Goal: Information Seeking & Learning: Learn about a topic

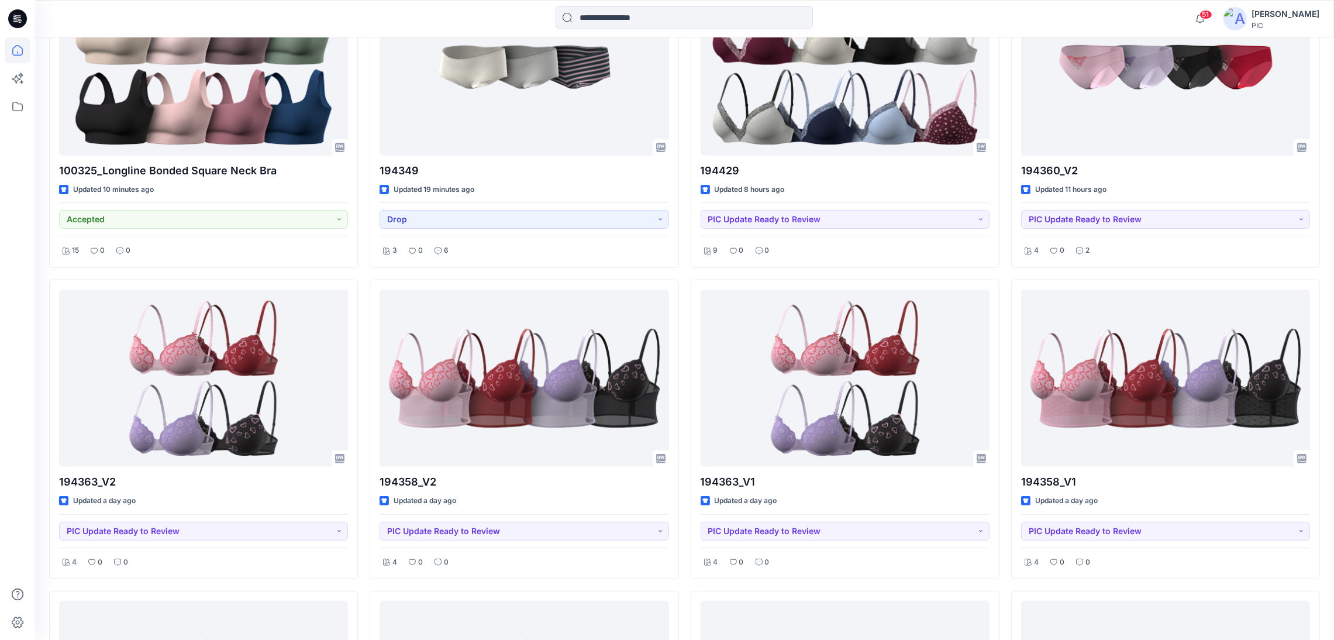
scroll to position [424, 0]
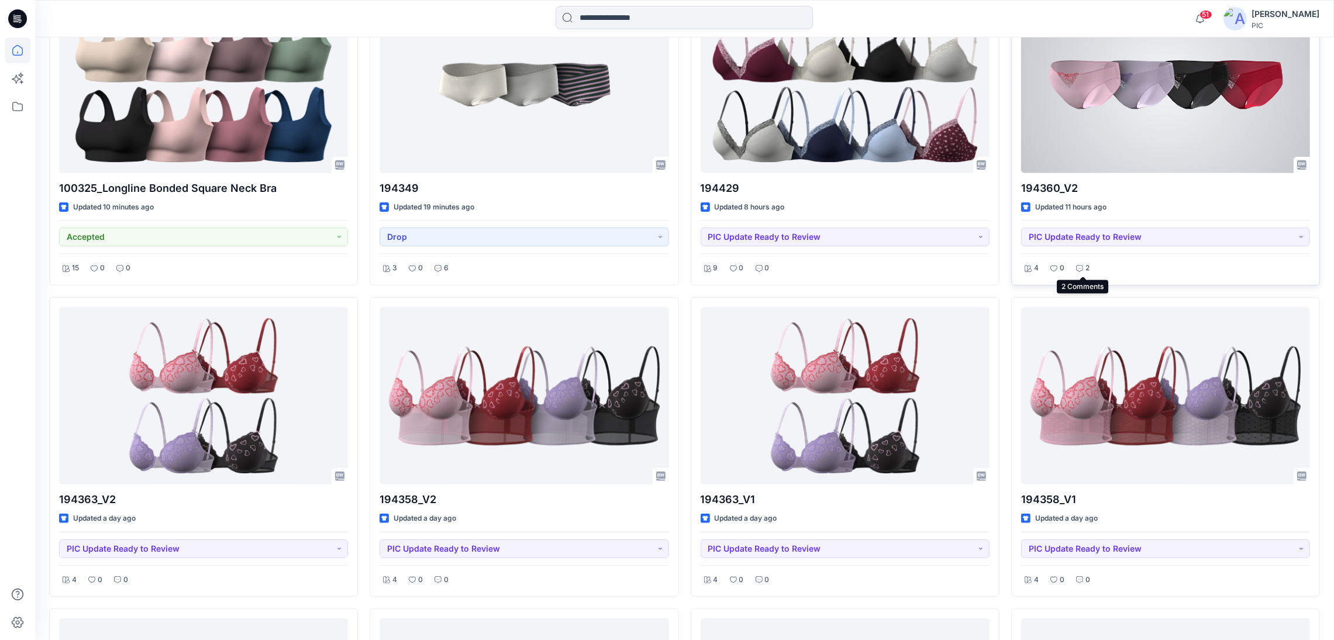
click at [1082, 267] on icon at bounding box center [1079, 268] width 7 height 7
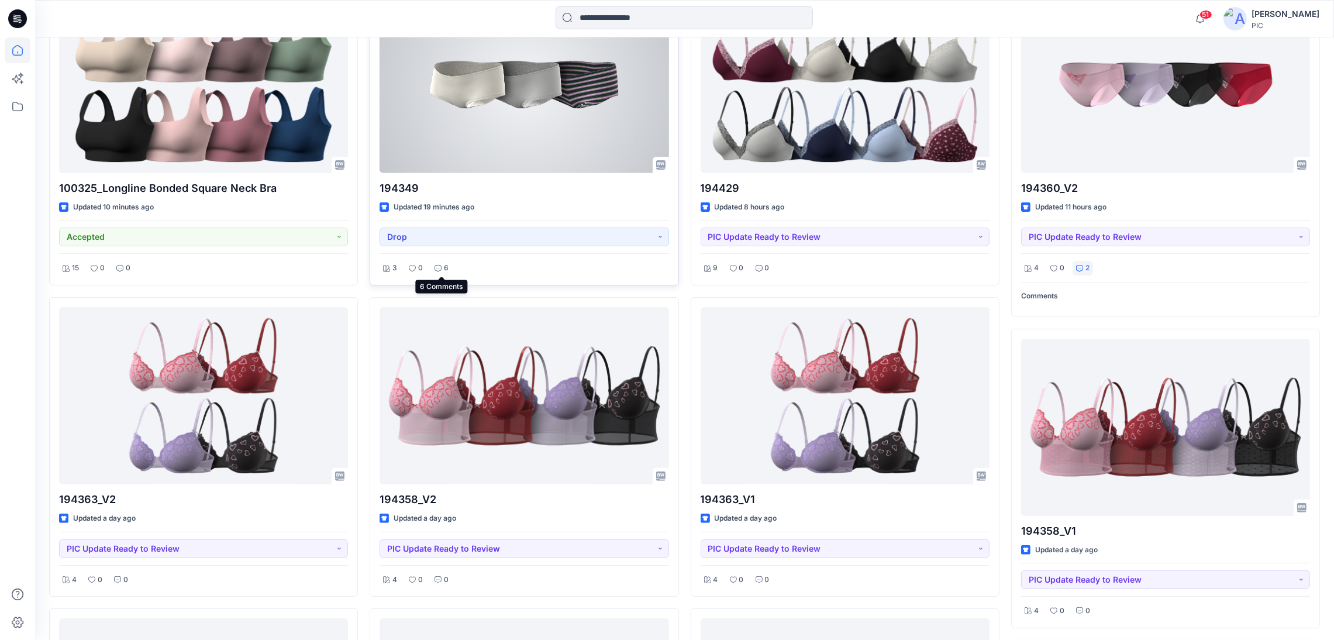
click at [432, 265] on div "6" at bounding box center [441, 268] width 21 height 15
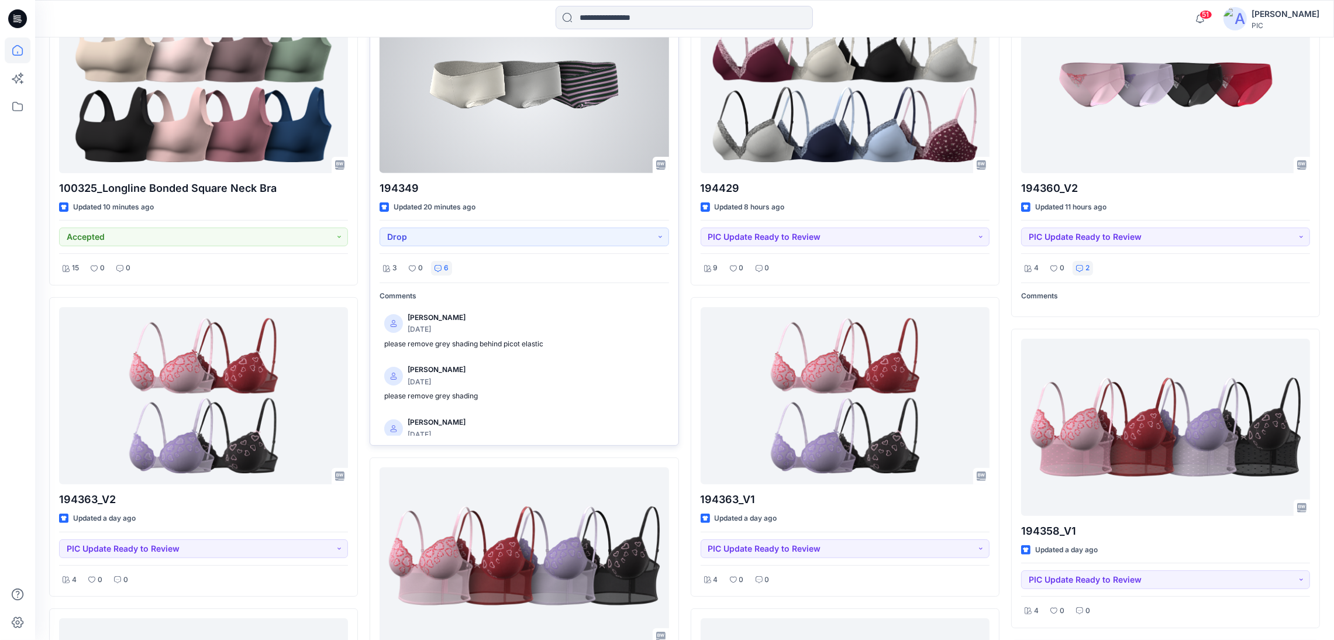
drag, startPoint x: 671, startPoint y: 323, endPoint x: 671, endPoint y: 376, distance: 53.2
click at [671, 376] on div "194349 Updated 20 minutes ago Drop 3 0 6 Comments [PERSON_NAME] [DATE] please r…" at bounding box center [524, 216] width 309 height 460
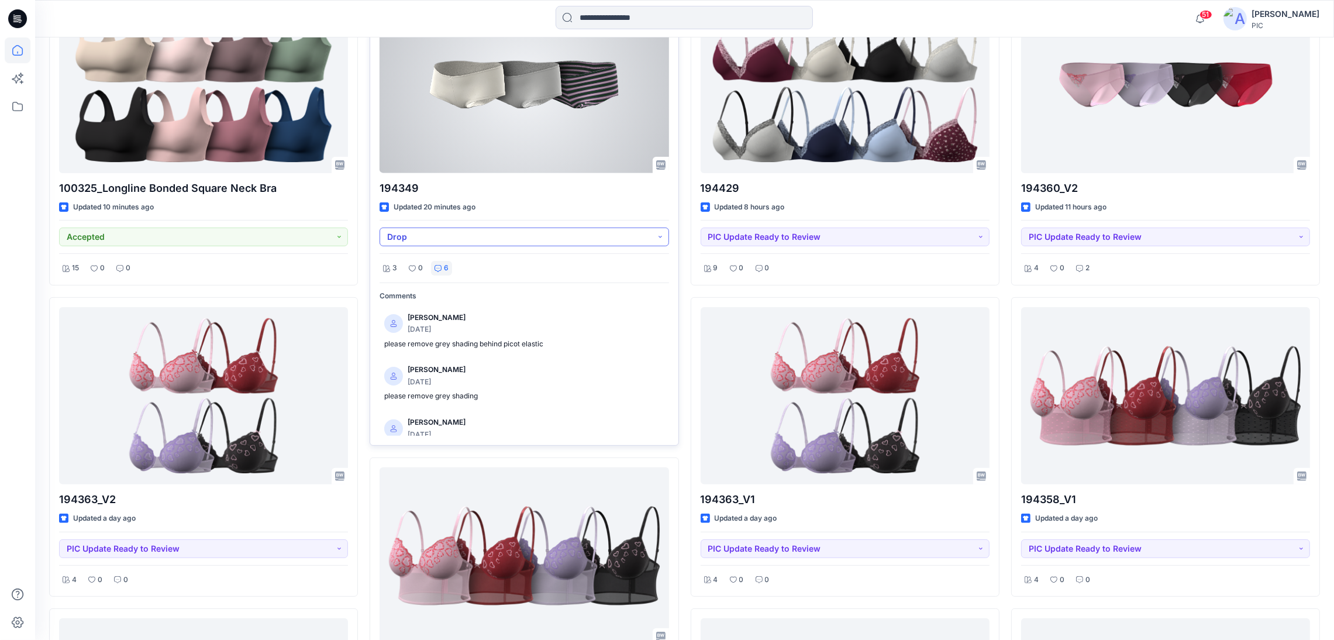
click at [662, 236] on button "Drop" at bounding box center [523, 236] width 289 height 19
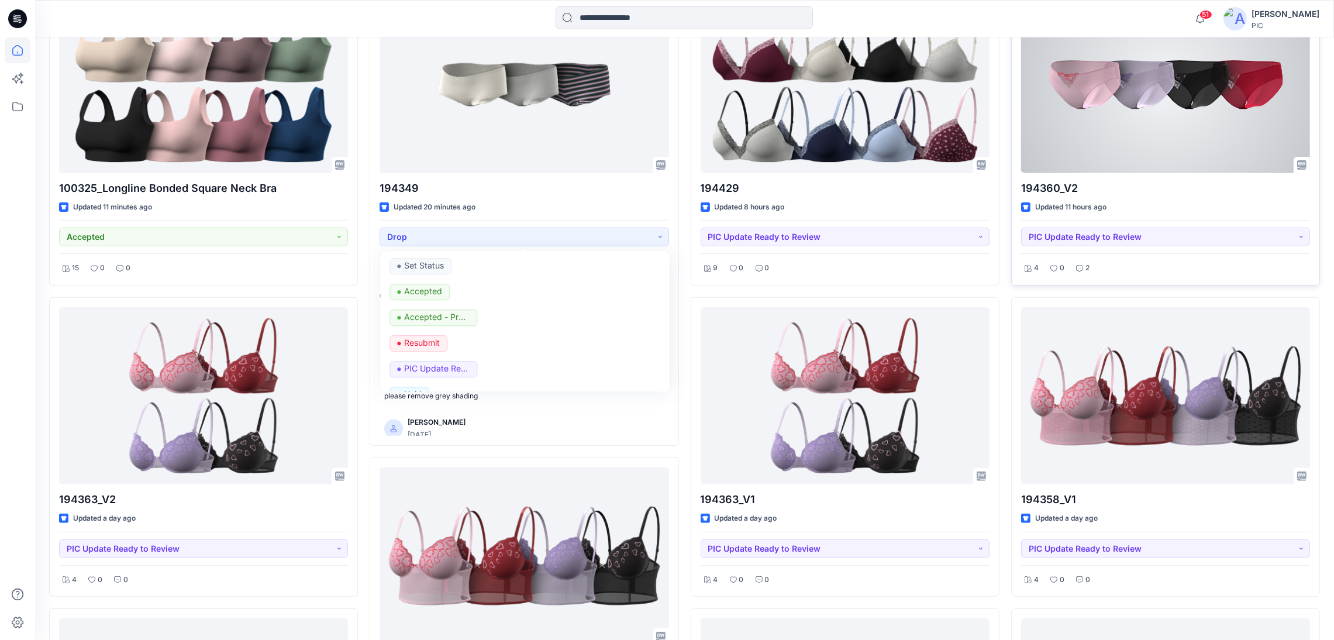
click at [1154, 267] on div "4 0 2" at bounding box center [1165, 264] width 289 height 22
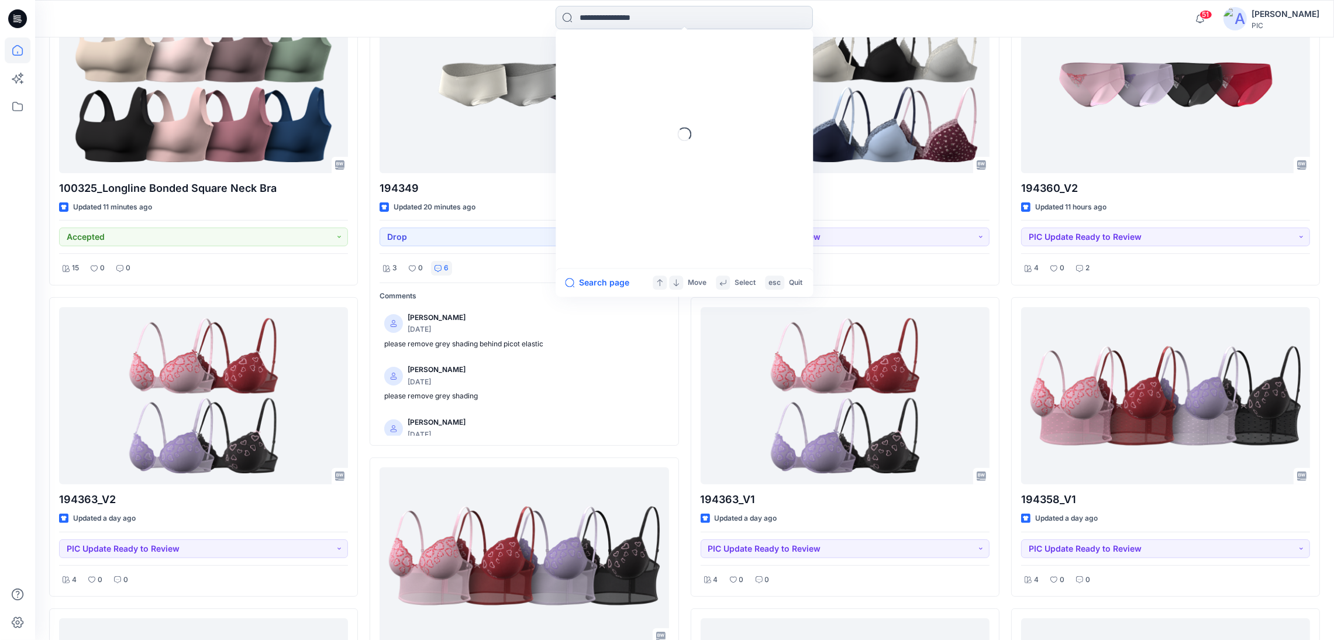
click at [591, 23] on input at bounding box center [683, 17] width 257 height 23
type input "******"
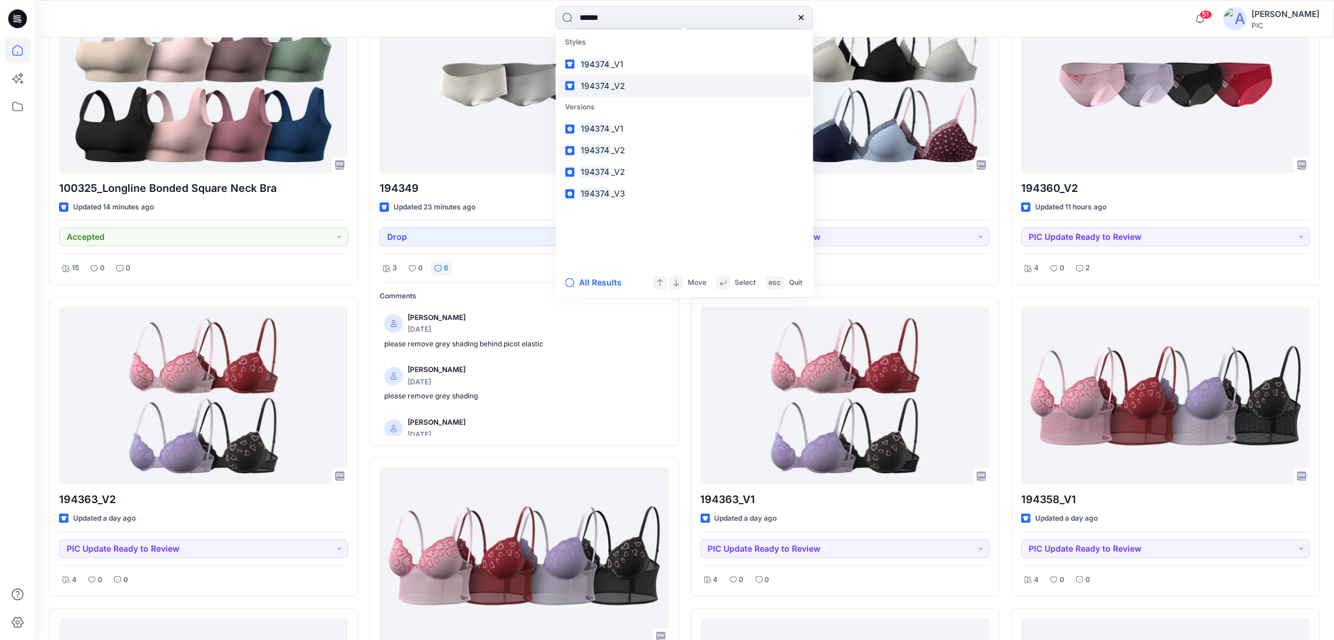
click at [613, 82] on span "_V2" at bounding box center [618, 86] width 14 height 10
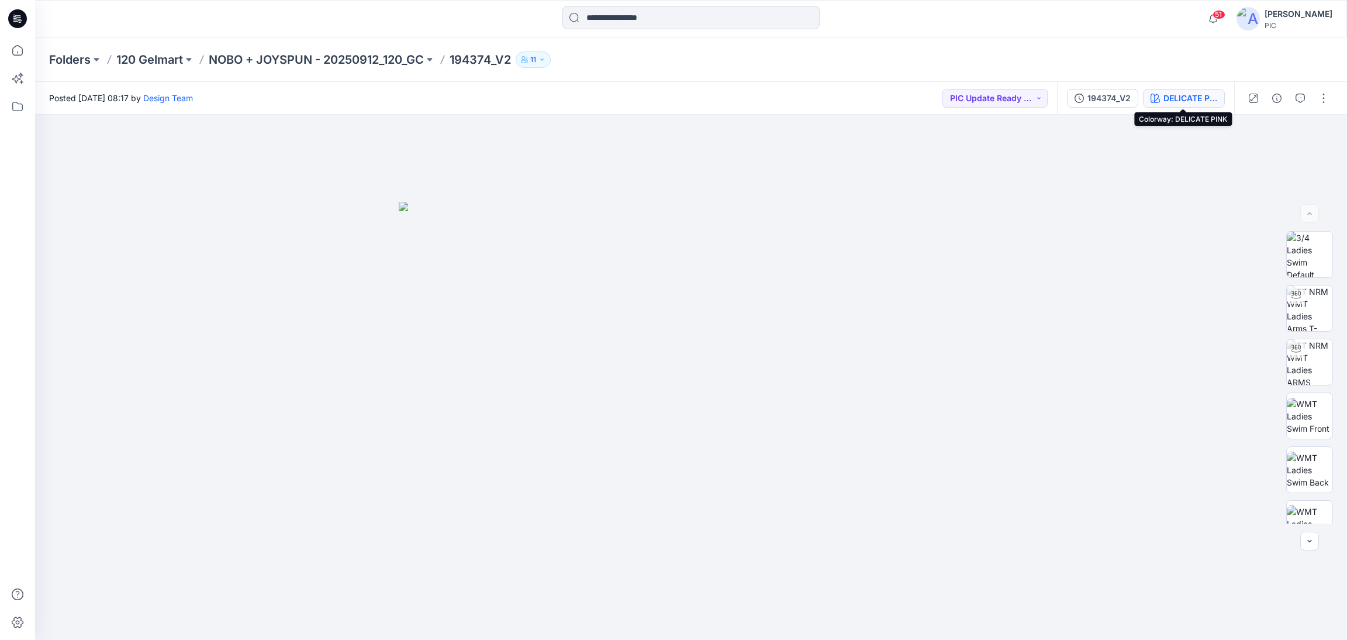
click at [1170, 95] on div "DELICATE PINK" at bounding box center [1191, 98] width 54 height 13
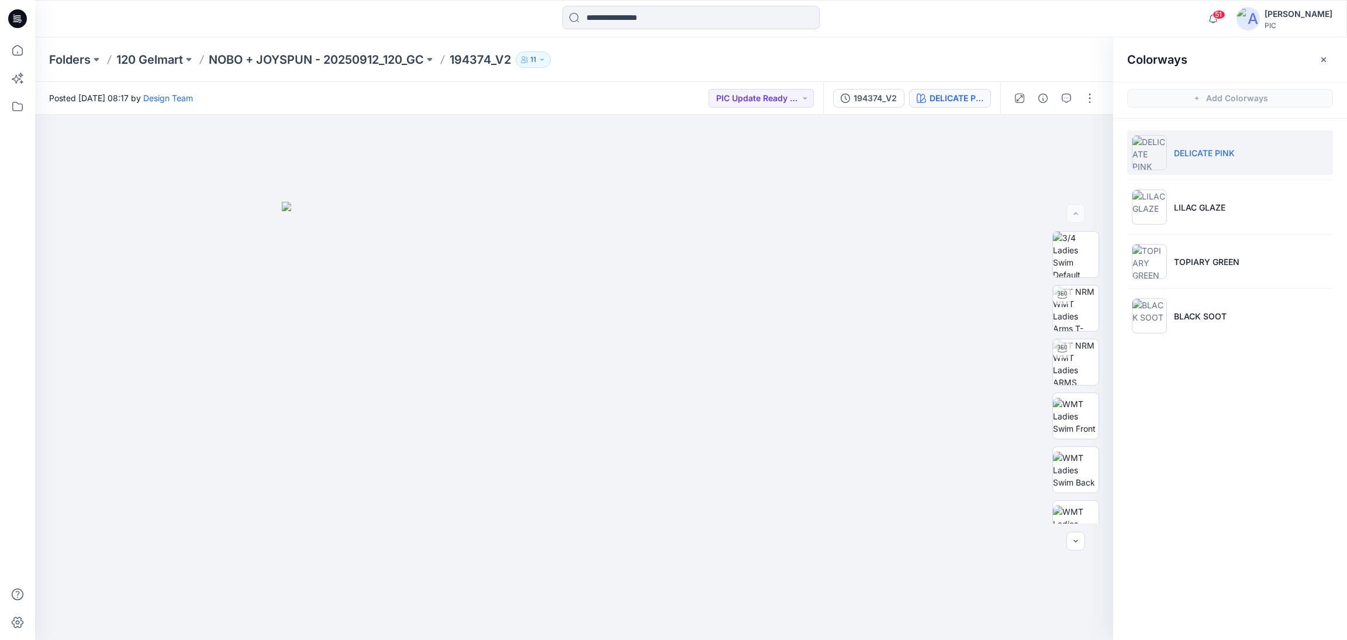
click at [65, 29] on div at bounding box center [199, 19] width 328 height 26
click at [19, 17] on icon at bounding box center [17, 18] width 19 height 19
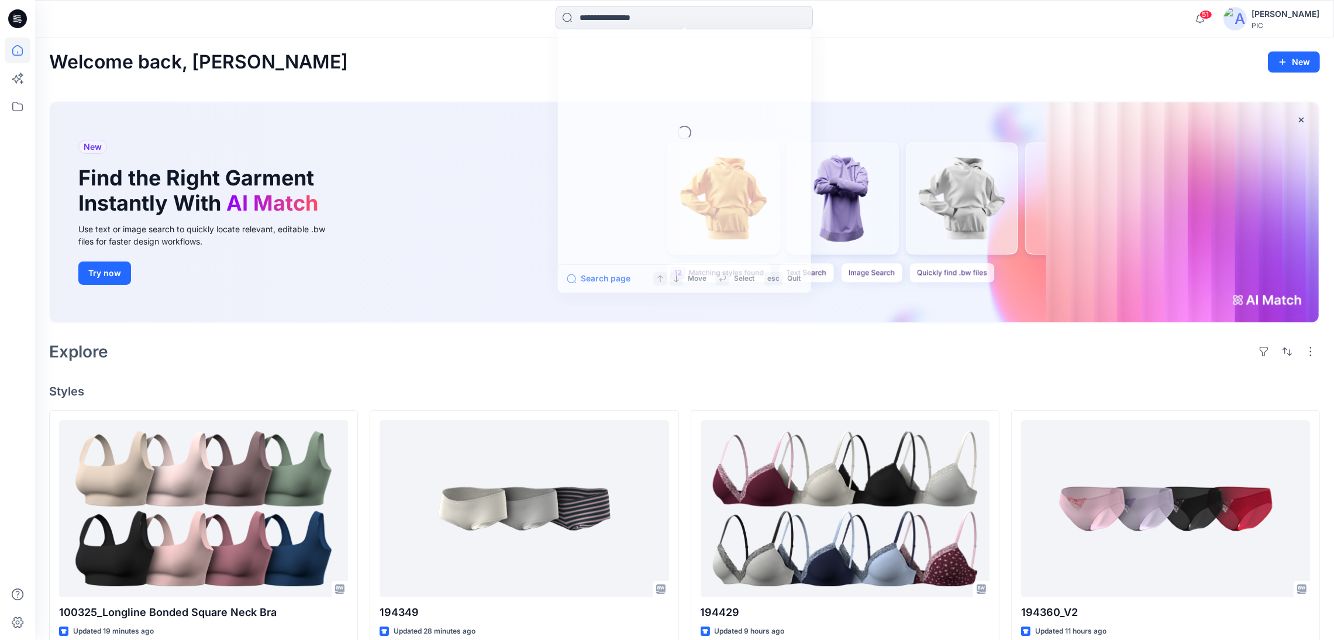
click at [586, 22] on input at bounding box center [683, 17] width 257 height 23
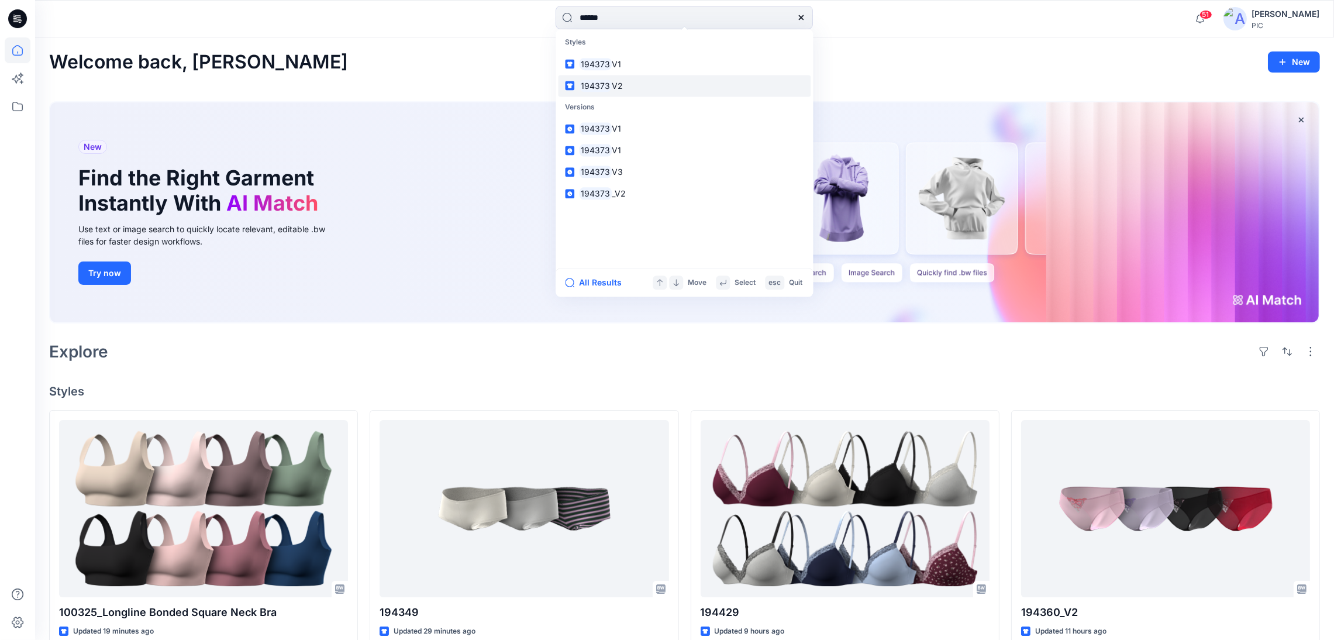
type input "******"
click at [594, 84] on mark "194373" at bounding box center [595, 85] width 33 height 13
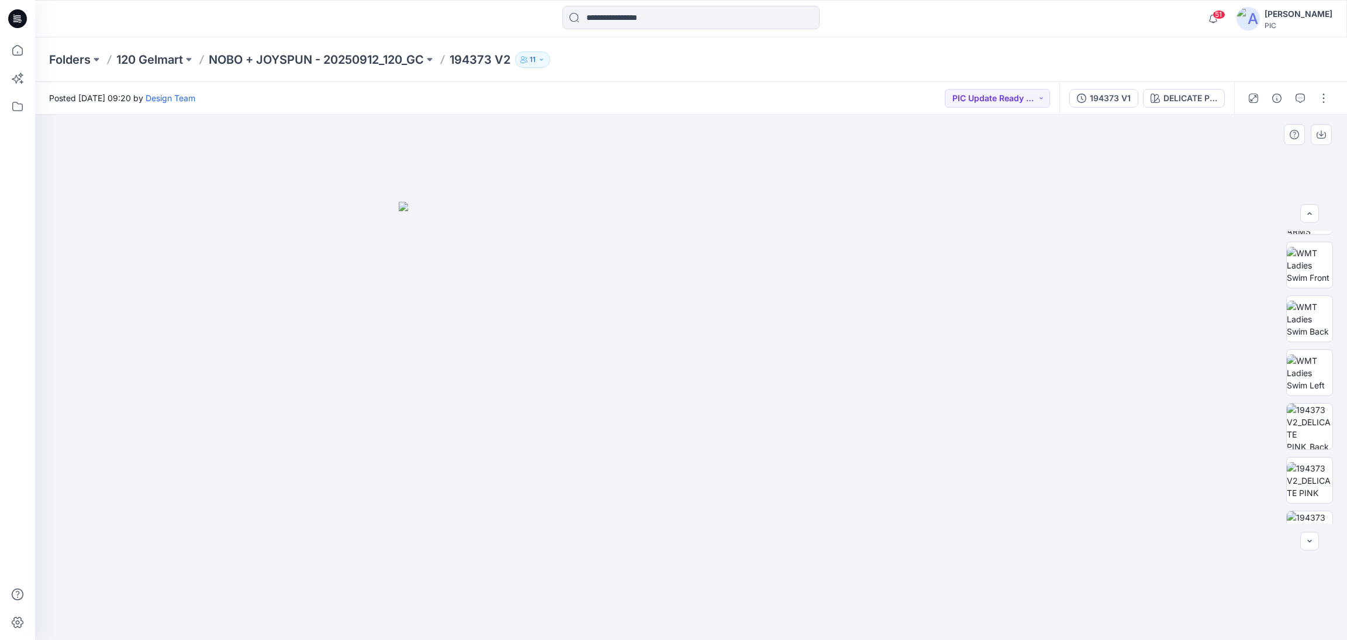
scroll to position [103, 0]
click at [1296, 468] on img at bounding box center [1310, 474] width 46 height 46
click at [1303, 412] on img at bounding box center [1310, 416] width 46 height 37
click at [1304, 371] on img at bounding box center [1310, 362] width 46 height 46
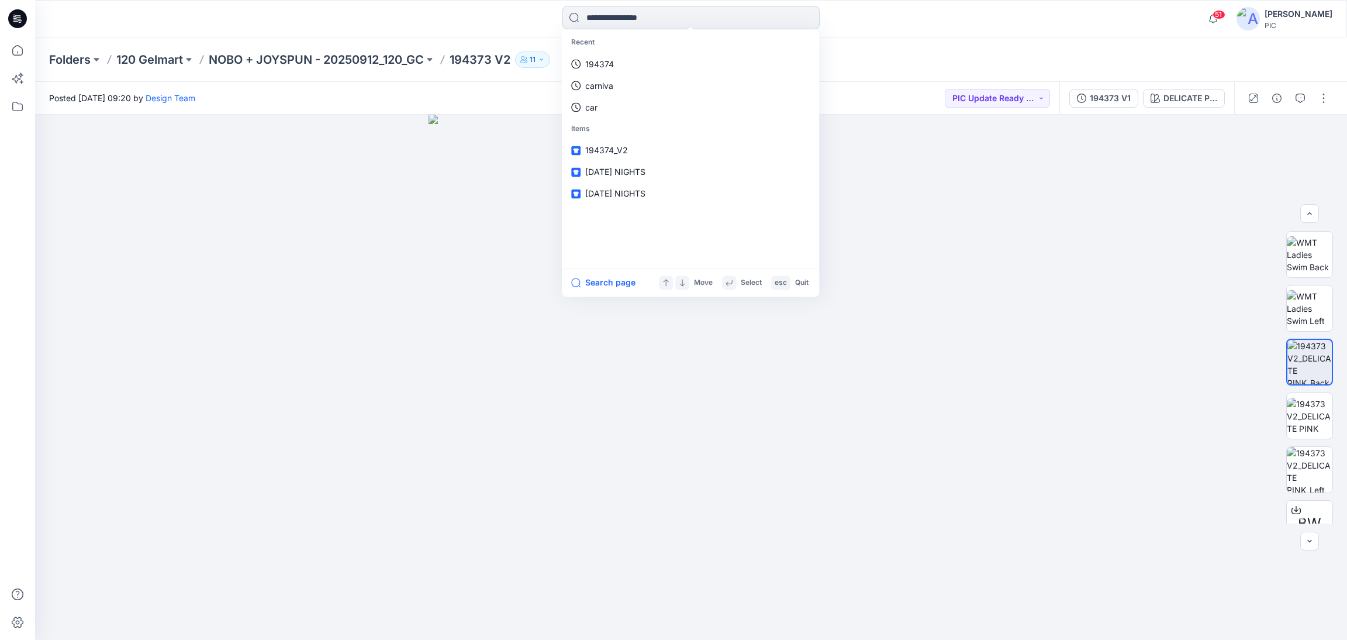
click at [595, 18] on input at bounding box center [690, 17] width 257 height 23
click at [602, 58] on p "194373" at bounding box center [599, 64] width 29 height 12
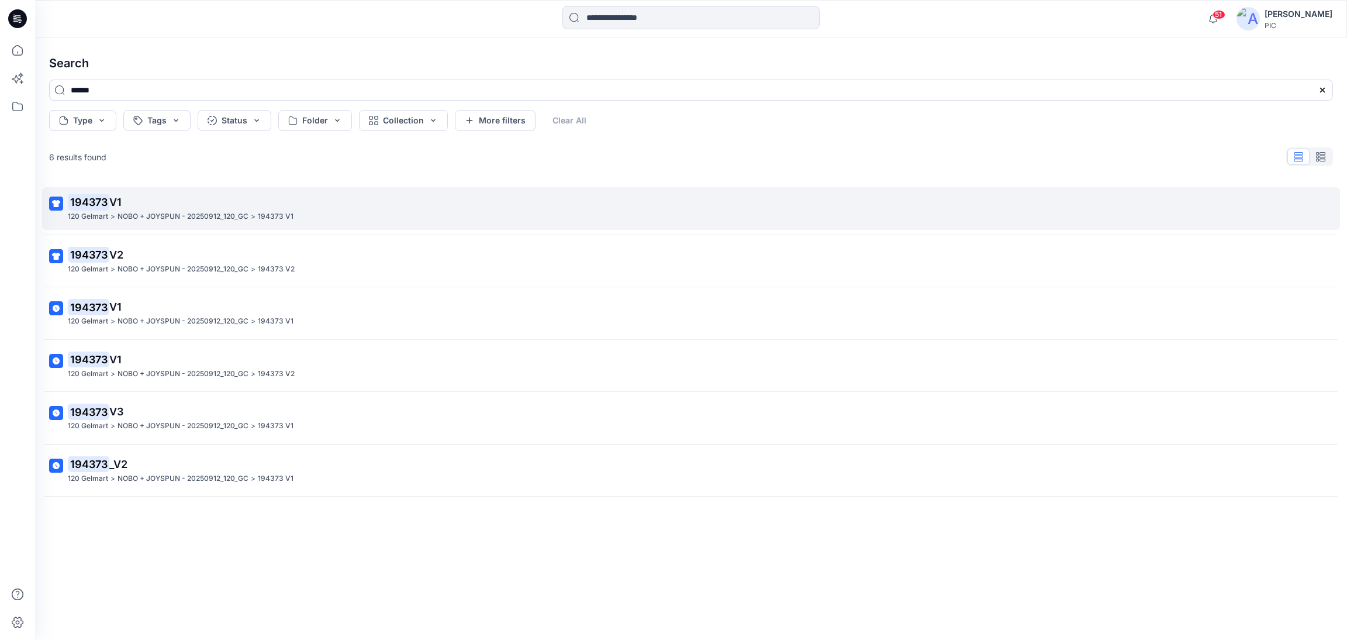
click at [79, 209] on mark "194373" at bounding box center [89, 202] width 42 height 16
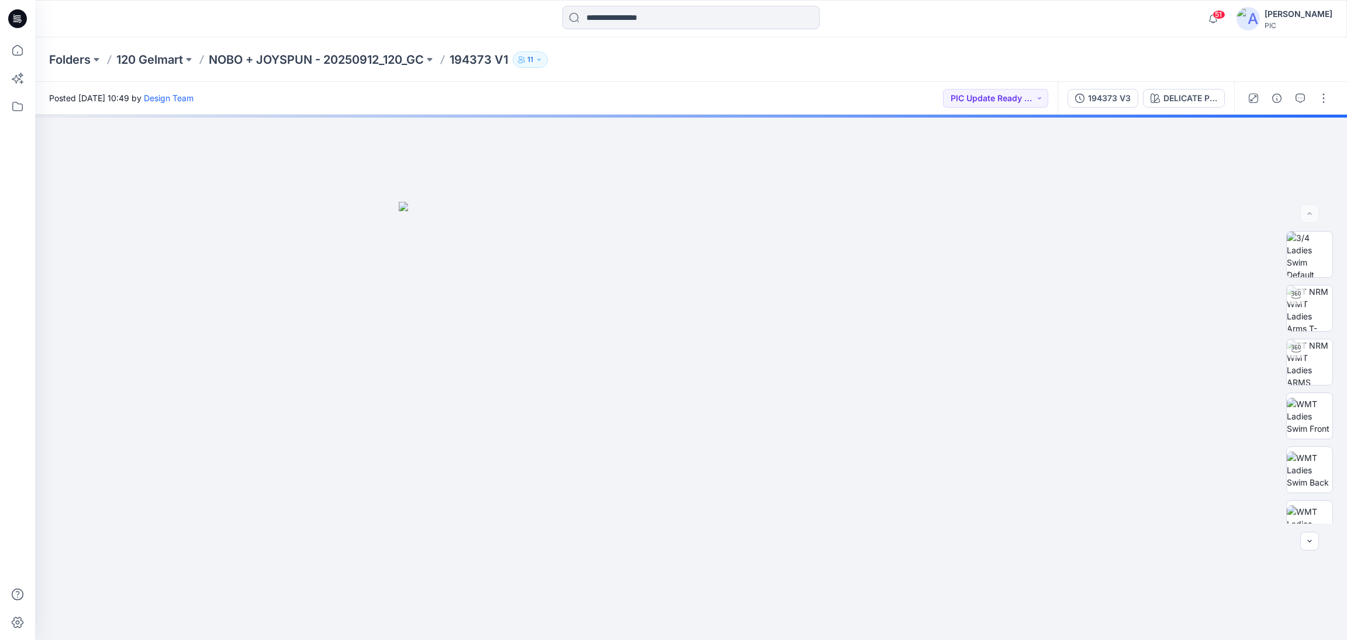
click at [680, 333] on img at bounding box center [691, 421] width 585 height 438
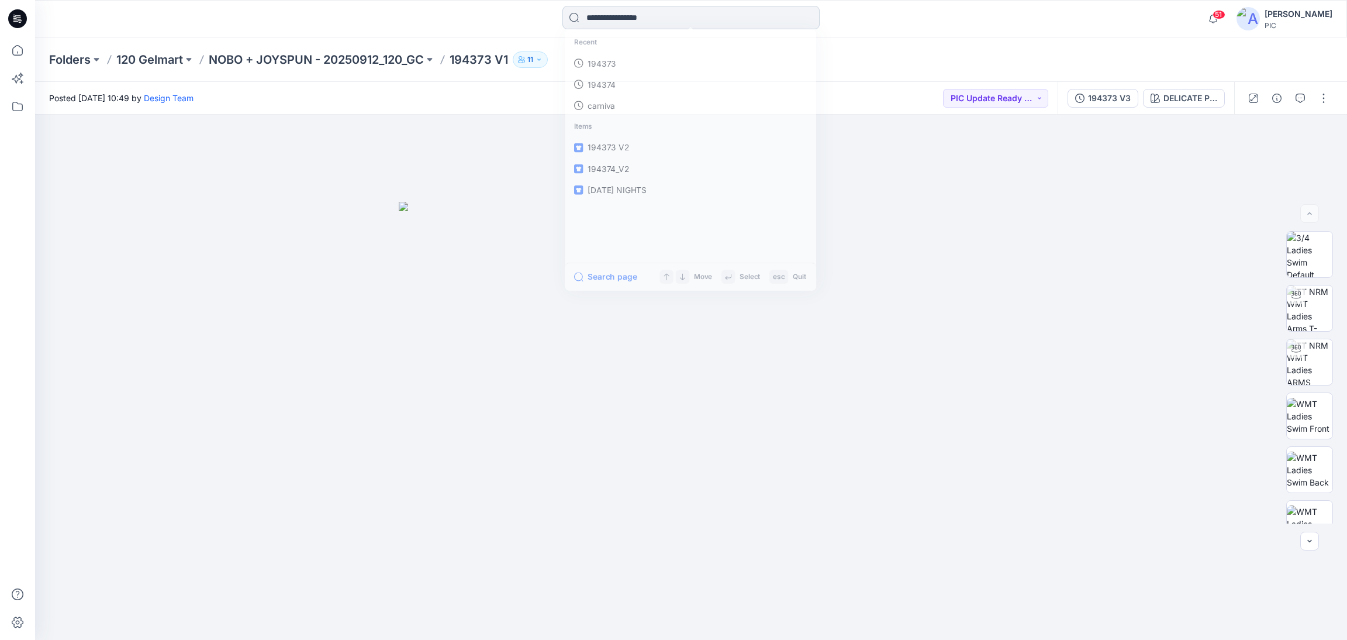
click at [610, 18] on input at bounding box center [690, 17] width 257 height 23
type input "******"
click at [613, 63] on mark "194374" at bounding box center [601, 63] width 32 height 13
click at [1304, 363] on img at bounding box center [1310, 362] width 46 height 46
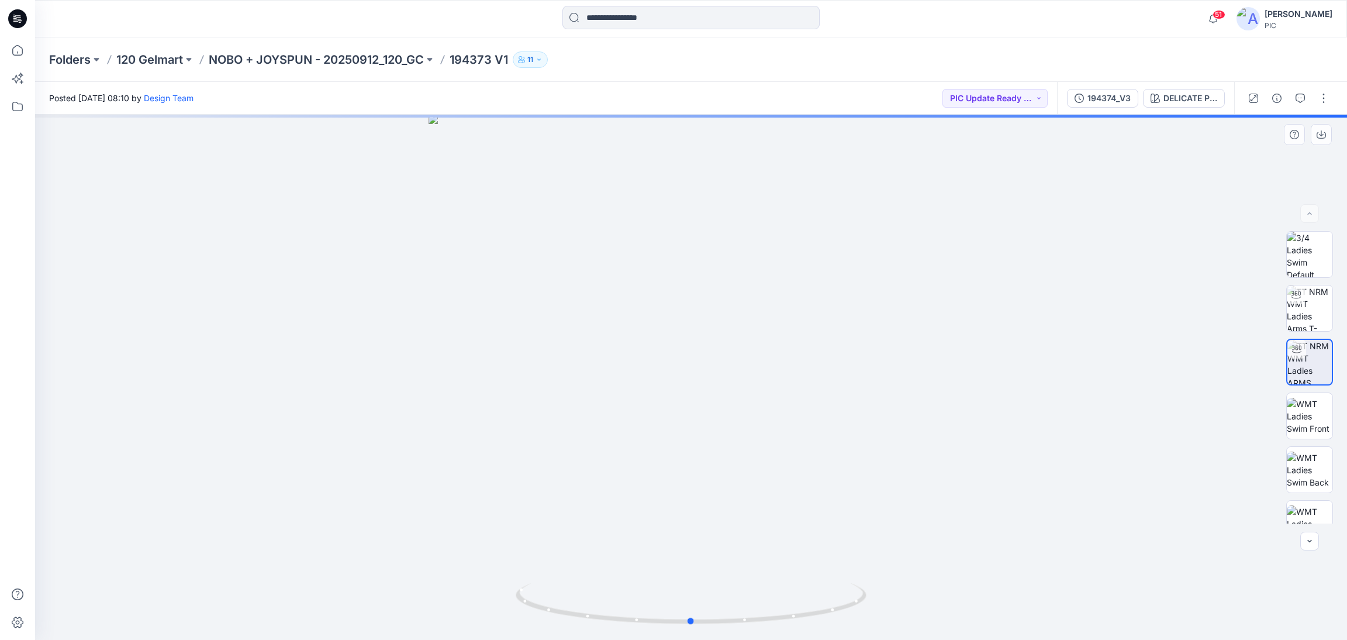
click at [750, 575] on div at bounding box center [691, 377] width 1312 height 525
drag, startPoint x: 727, startPoint y: 569, endPoint x: 900, endPoint y: 563, distance: 173.2
click at [900, 563] on div at bounding box center [691, 377] width 1312 height 525
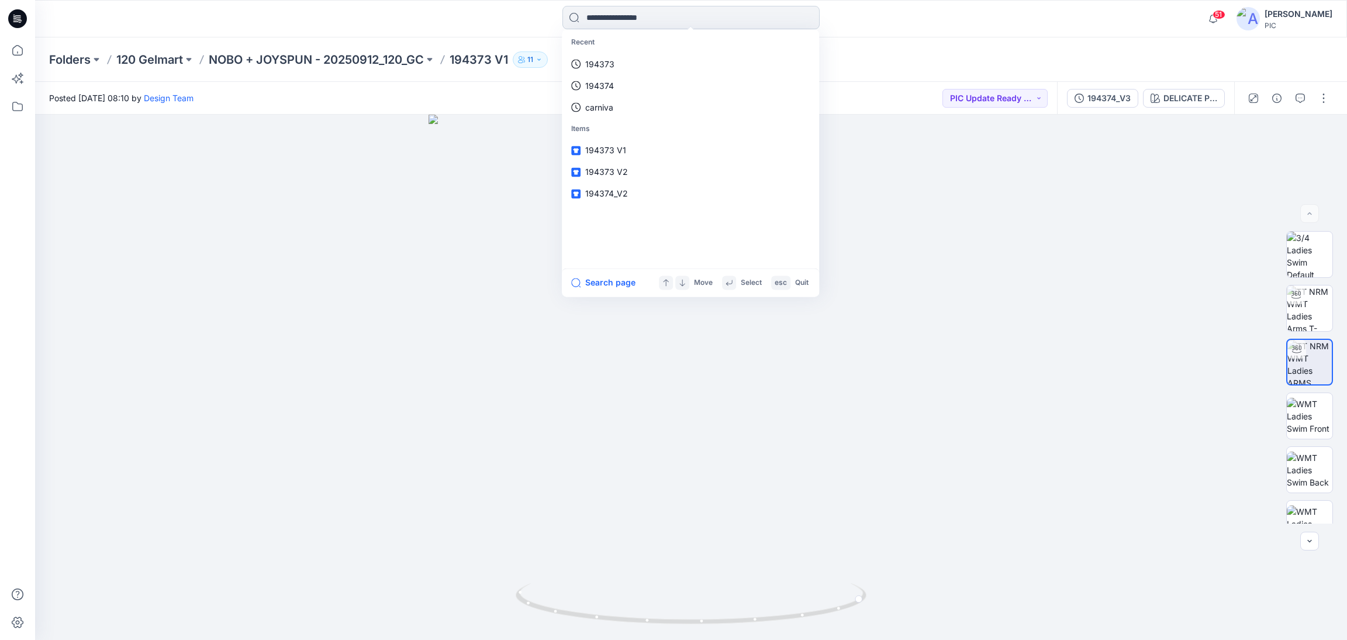
click at [602, 18] on input at bounding box center [690, 17] width 257 height 23
click at [616, 64] on link "194374" at bounding box center [690, 64] width 253 height 22
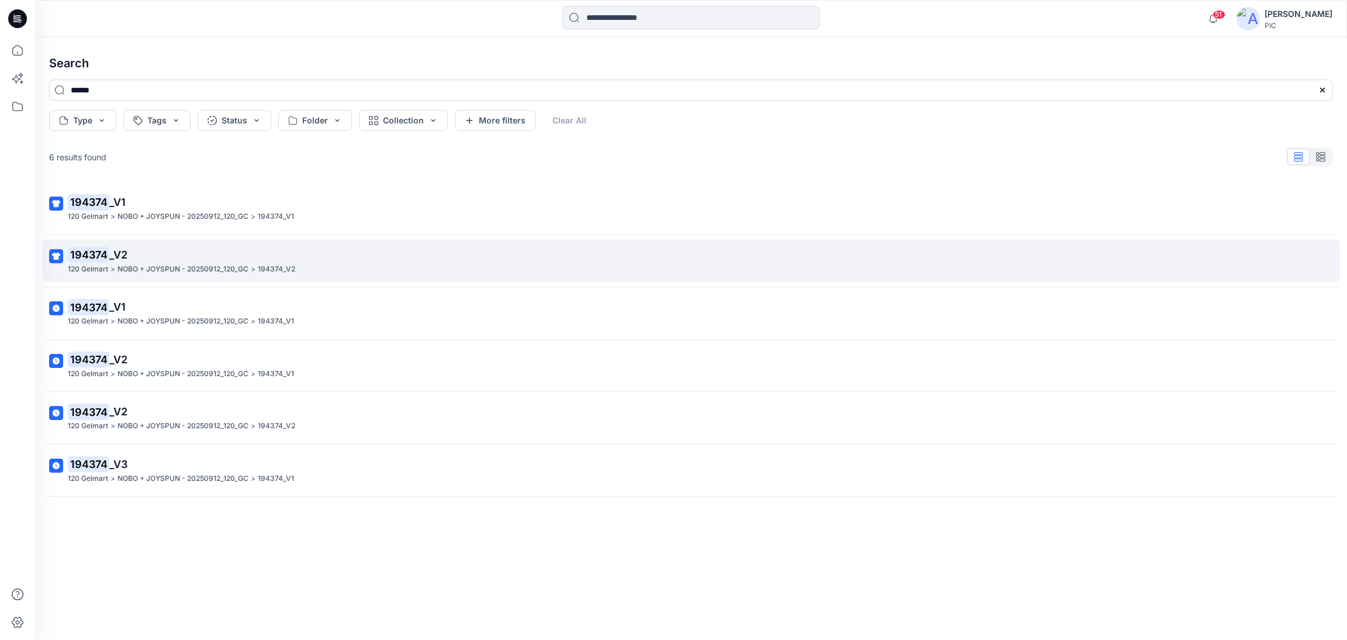
click at [170, 264] on p "NOBO + JOYSPUN - 20250912_120_GC" at bounding box center [183, 269] width 131 height 12
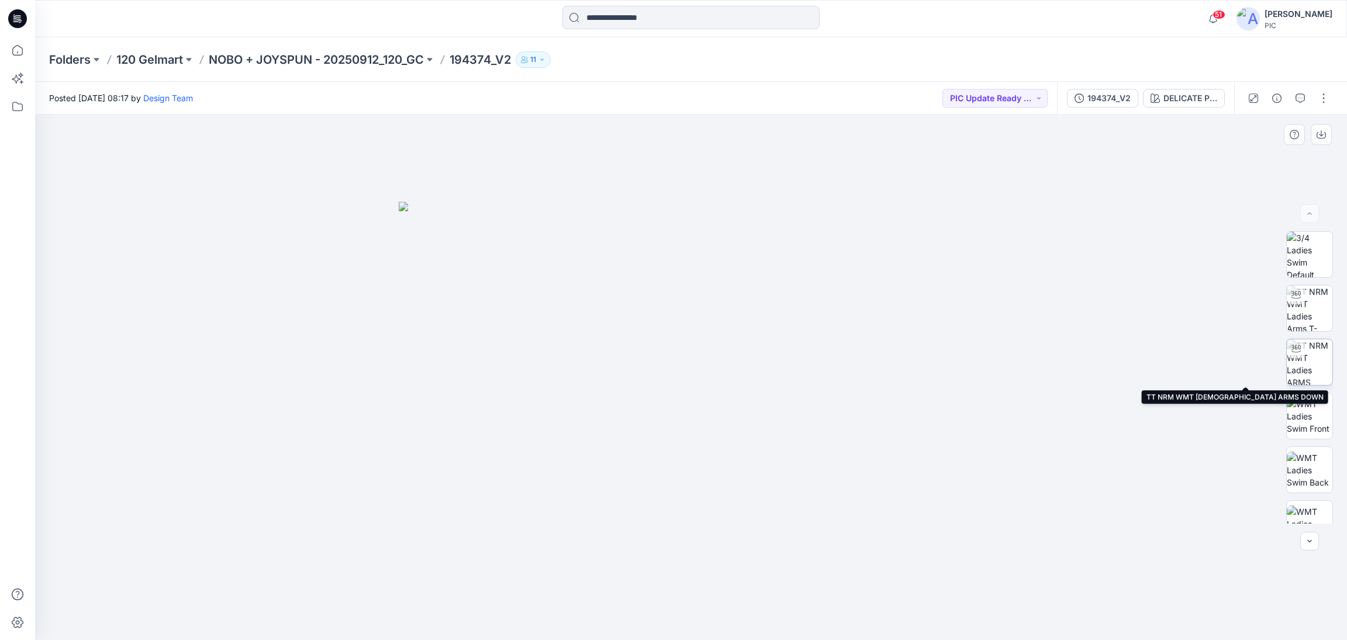
click at [1307, 356] on img at bounding box center [1310, 362] width 46 height 46
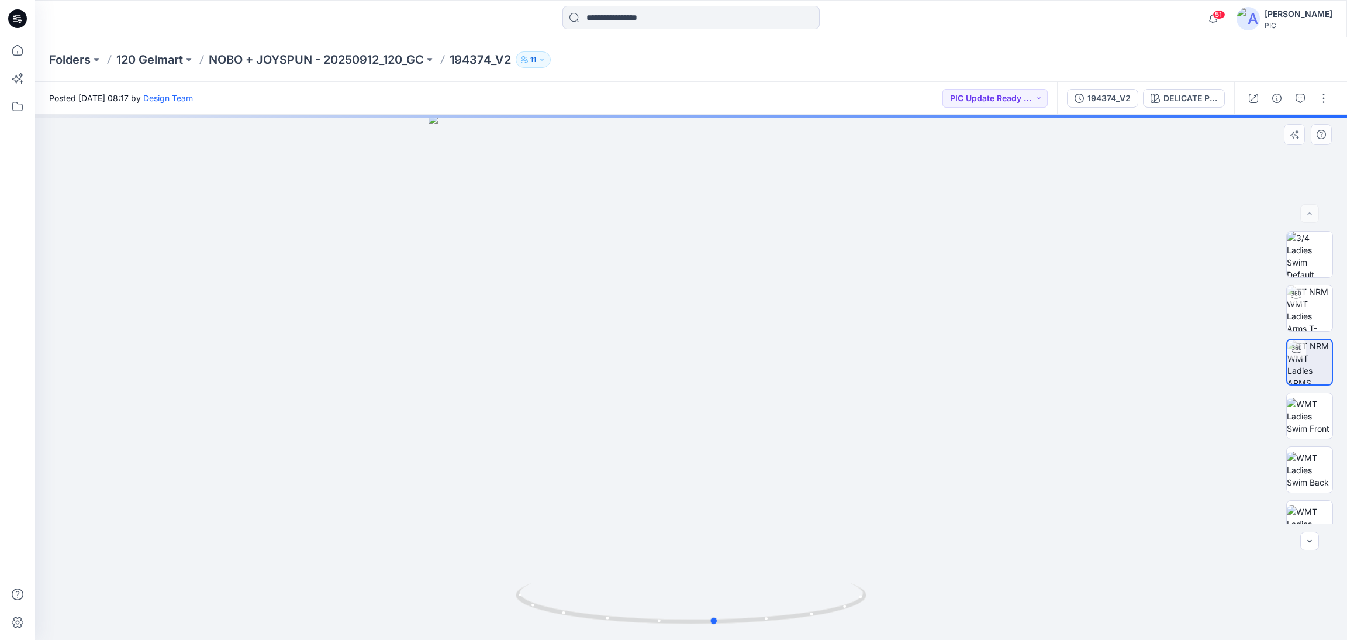
drag, startPoint x: 662, startPoint y: 561, endPoint x: 686, endPoint y: 479, distance: 85.5
click at [686, 479] on div at bounding box center [691, 377] width 1312 height 525
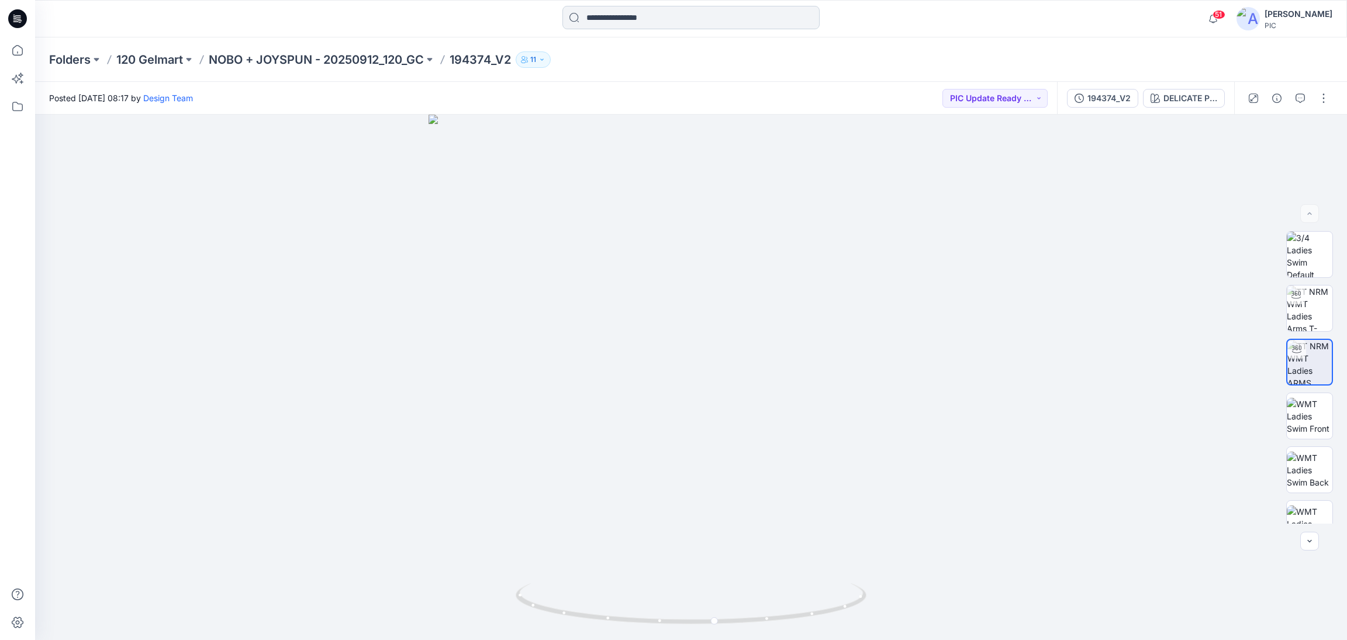
click at [638, 22] on input at bounding box center [690, 17] width 257 height 23
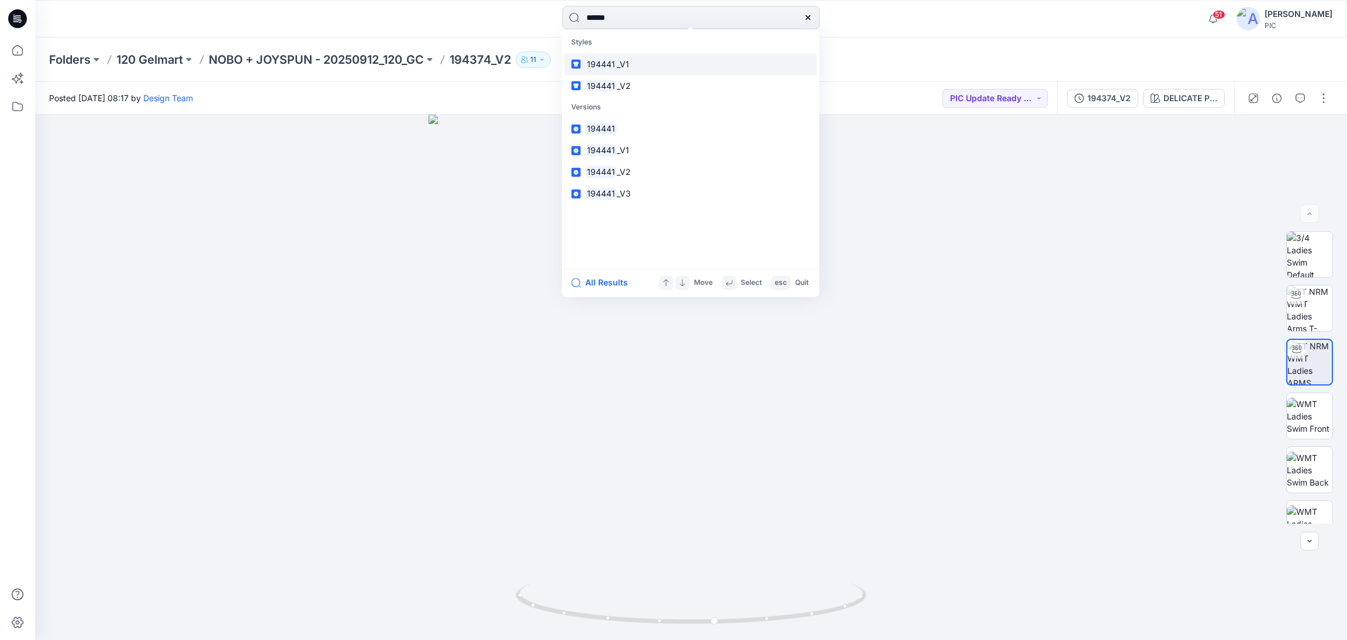
type input "******"
click at [606, 63] on mark "194441" at bounding box center [601, 63] width 32 height 13
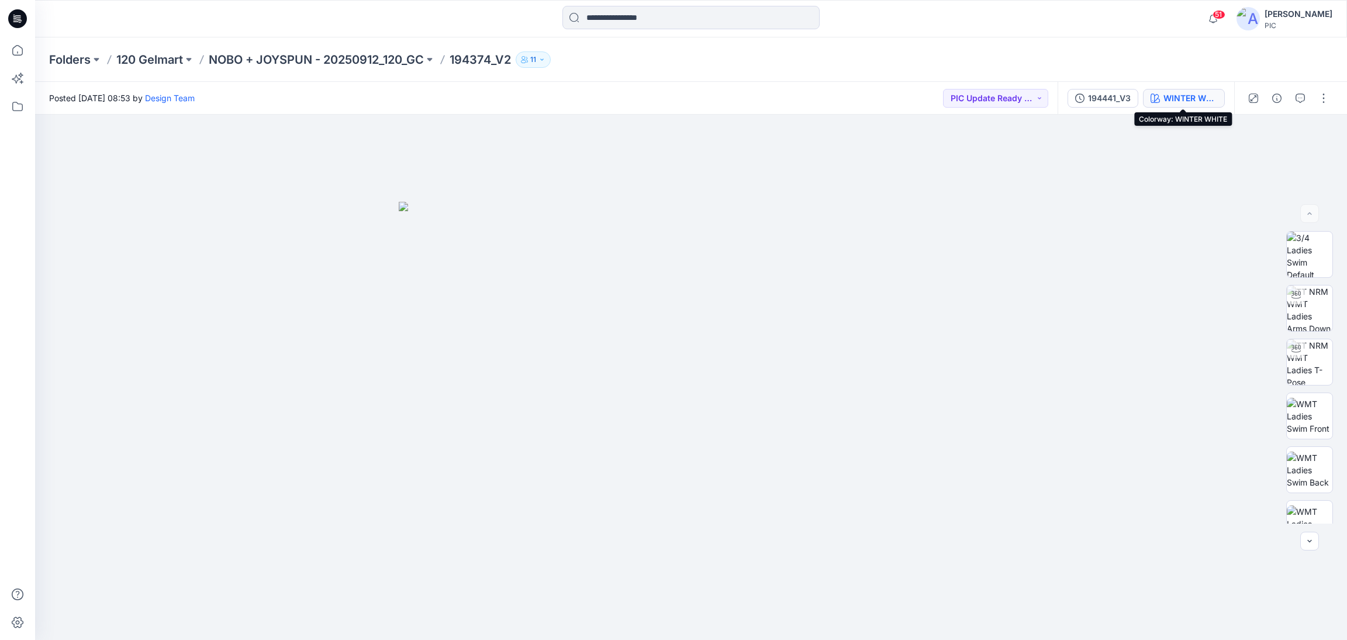
click at [1182, 96] on div "WINTER WHITE" at bounding box center [1191, 98] width 54 height 13
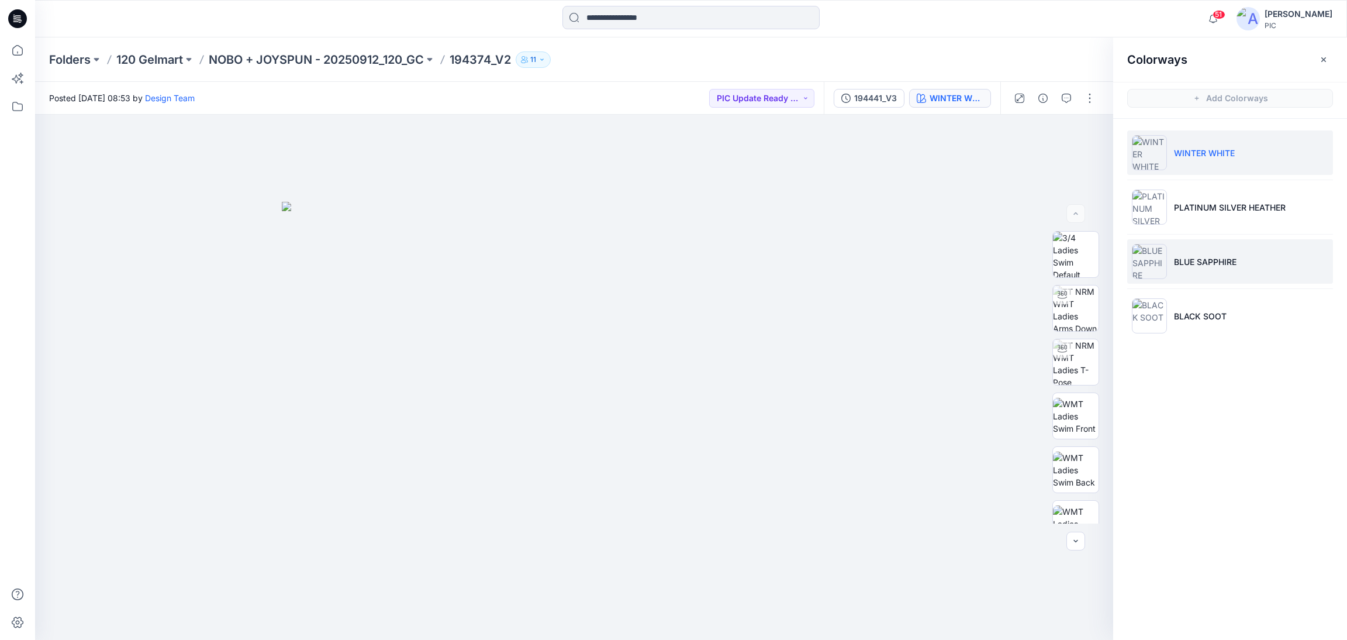
click at [1180, 251] on li "BLUE SAPPHIRE" at bounding box center [1230, 261] width 206 height 44
click at [1074, 407] on div at bounding box center [1075, 377] width 47 height 292
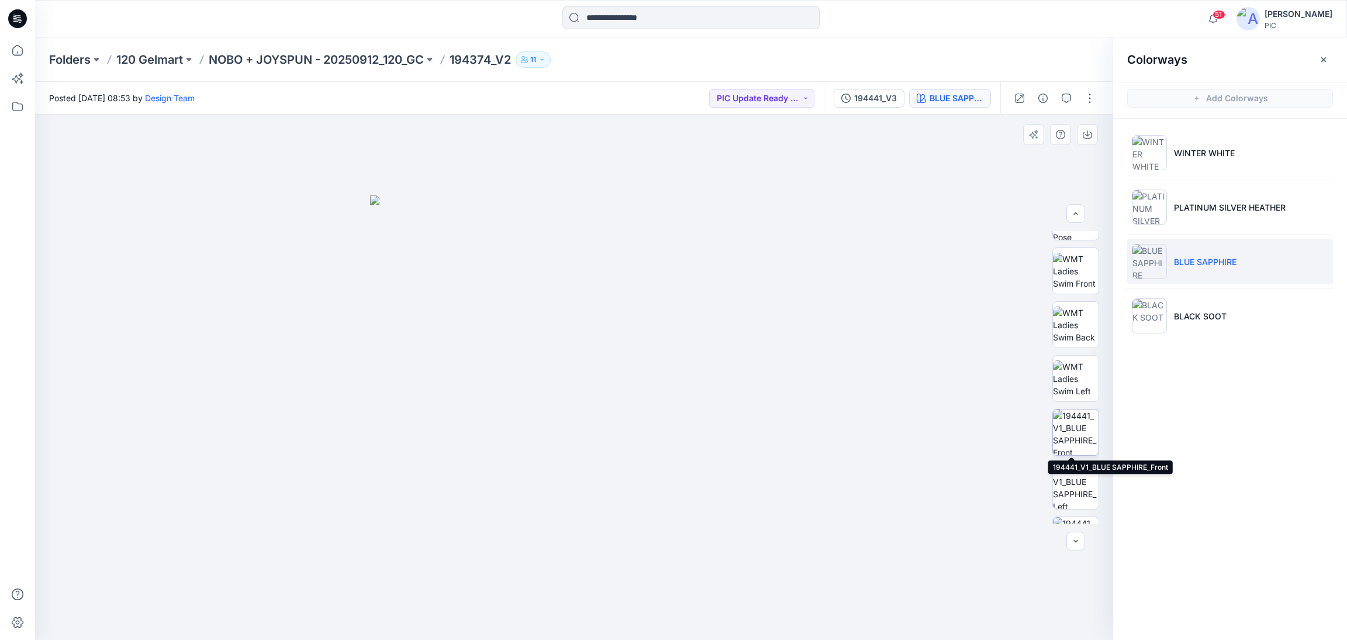
click at [1074, 415] on img at bounding box center [1076, 432] width 46 height 46
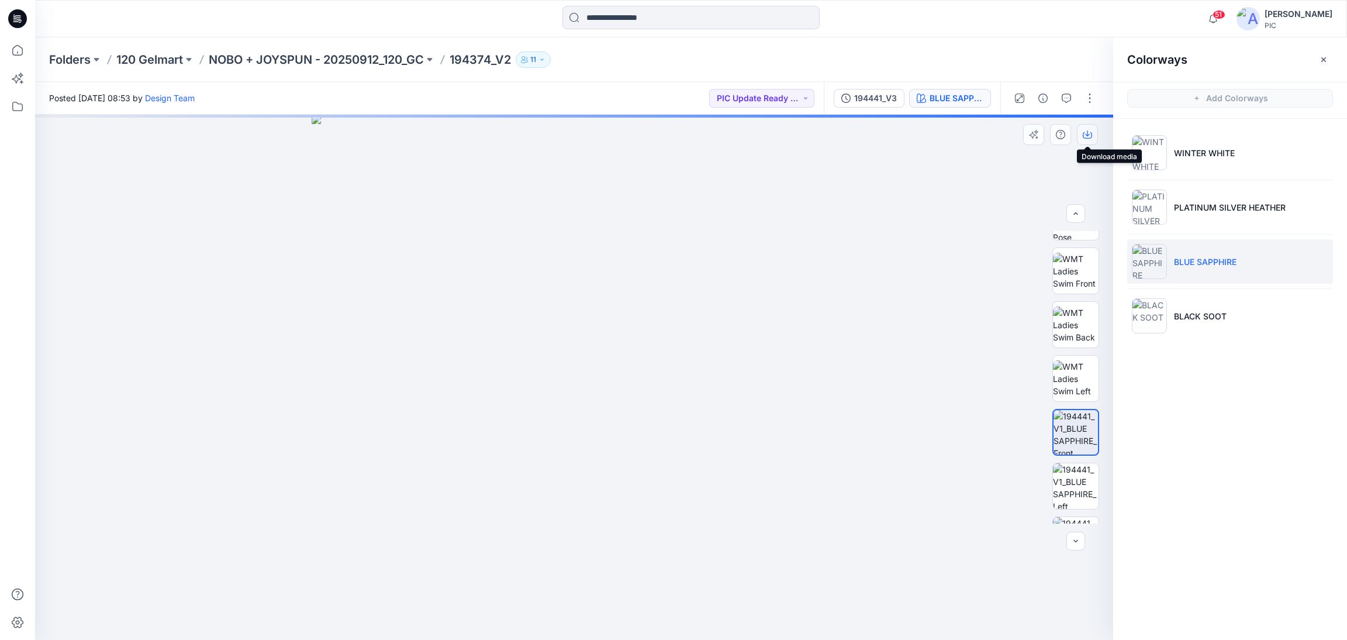
click at [1090, 133] on icon "button" at bounding box center [1087, 134] width 9 height 9
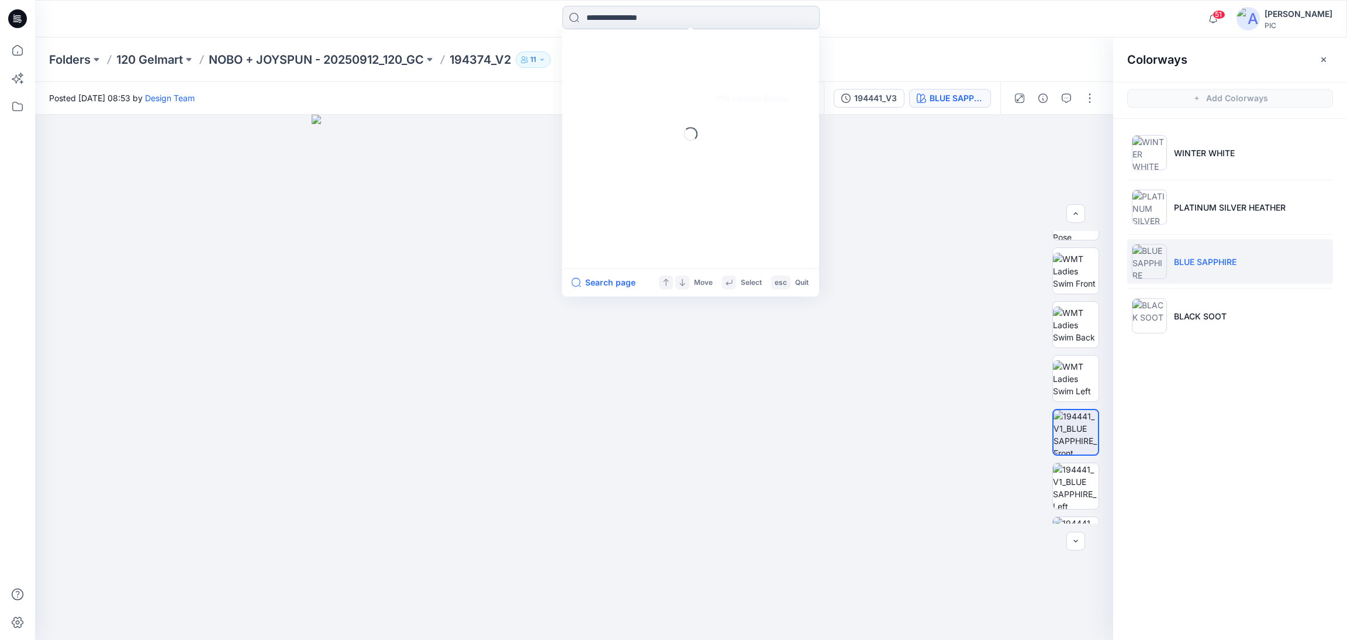
click at [594, 6] on input at bounding box center [690, 17] width 257 height 23
type input "******"
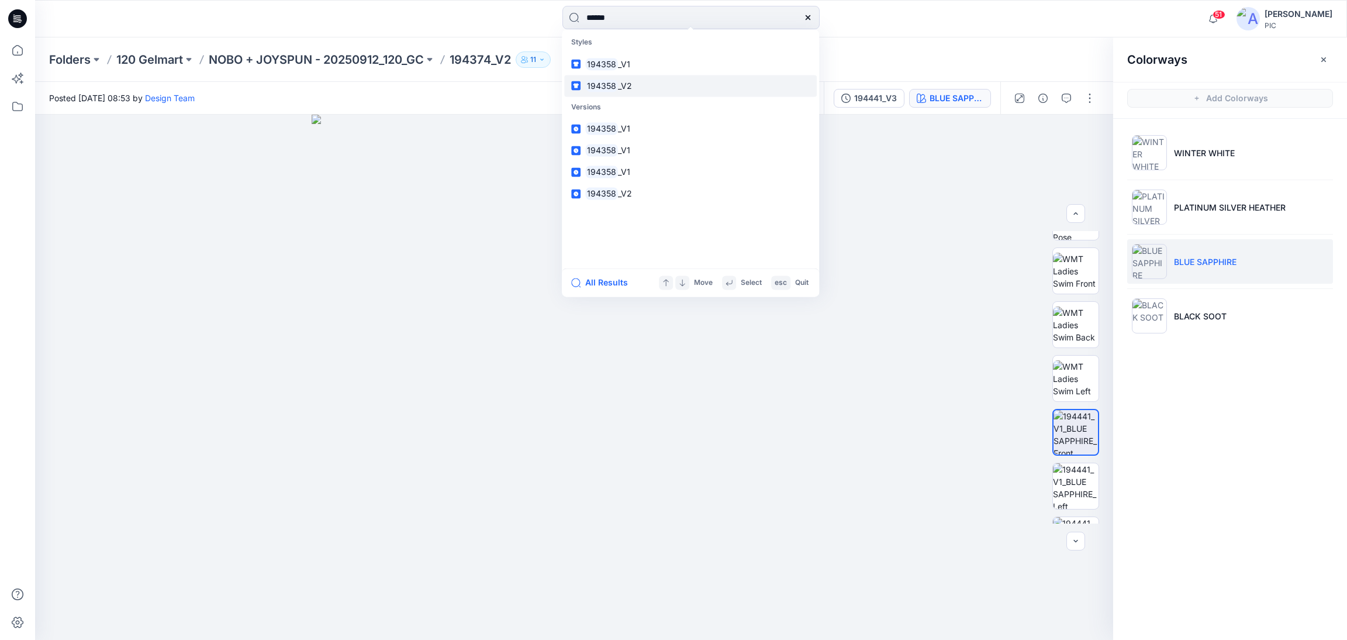
click at [627, 81] on span "_V2" at bounding box center [625, 86] width 14 height 10
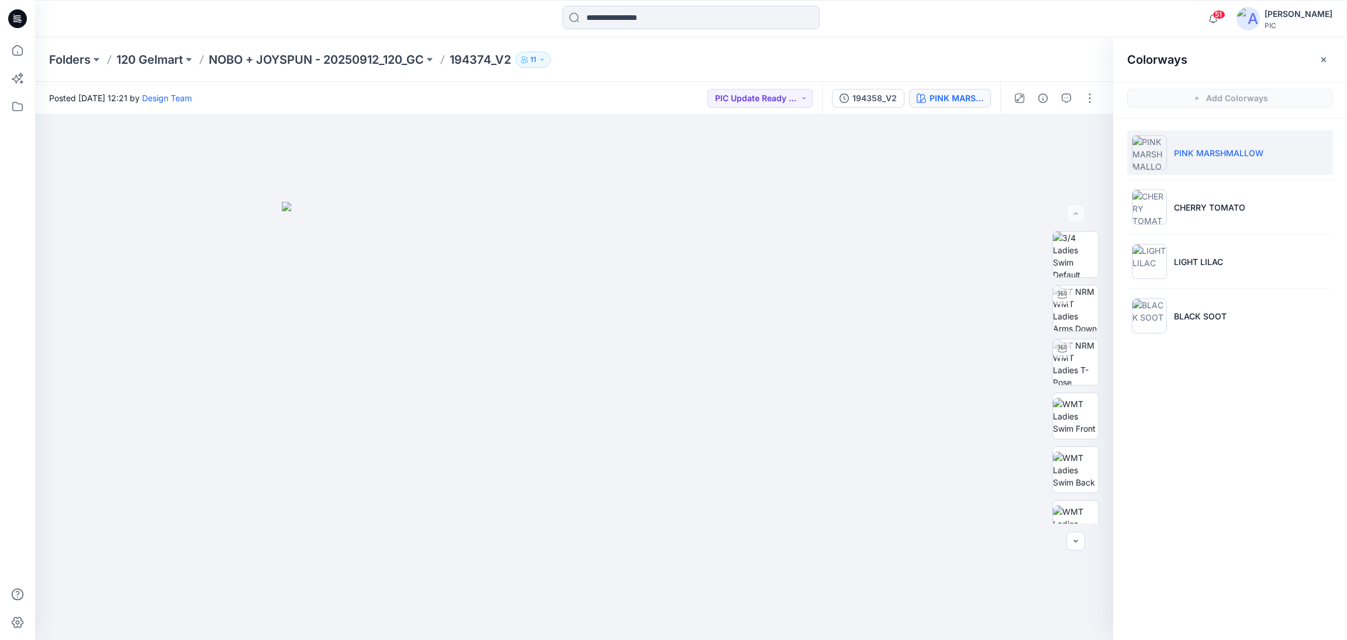
click at [1192, 155] on p "PINK MARSHMALLOW" at bounding box center [1218, 153] width 89 height 12
click at [1064, 372] on img at bounding box center [1076, 379] width 46 height 46
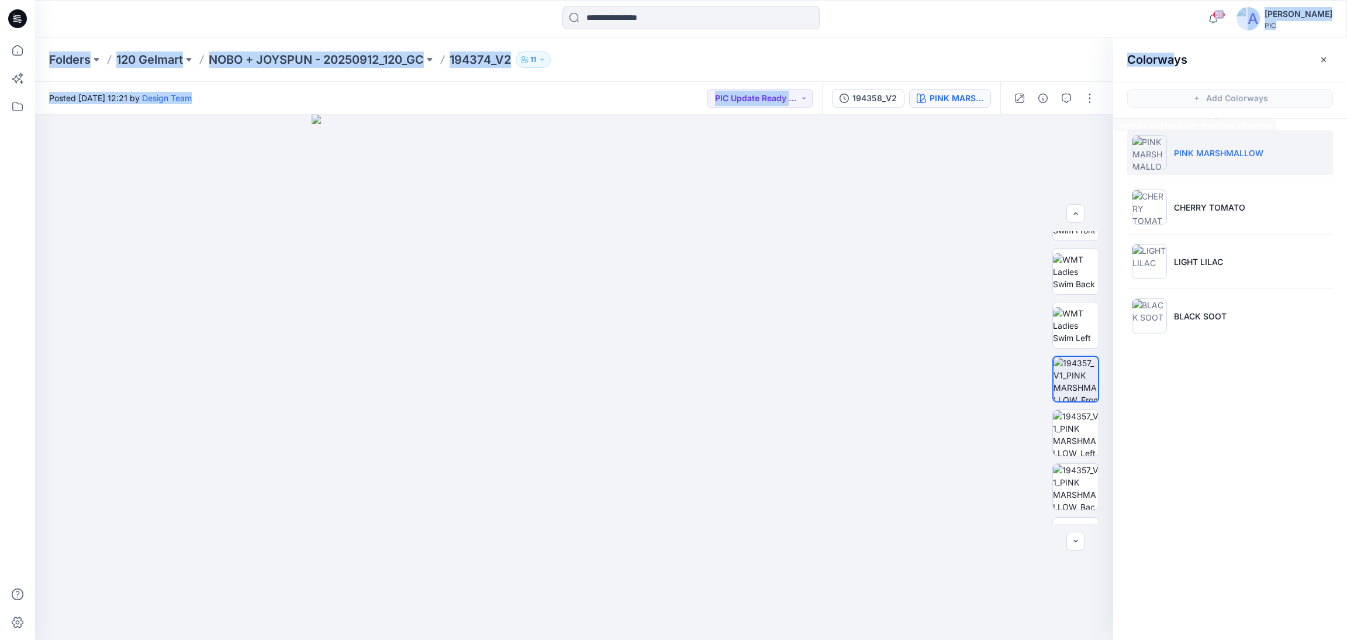
drag, startPoint x: 1181, startPoint y: 28, endPoint x: 1173, endPoint y: 53, distance: 26.3
click at [1173, 53] on div "51 Notifications Design Team has updated 194363_V2 with 194363_V3 25 hours ago …" at bounding box center [673, 320] width 1347 height 640
click at [1087, 133] on icon "button" at bounding box center [1087, 133] width 5 height 6
click at [992, 168] on div at bounding box center [574, 377] width 1078 height 525
click at [1086, 134] on icon "button" at bounding box center [1087, 133] width 5 height 6
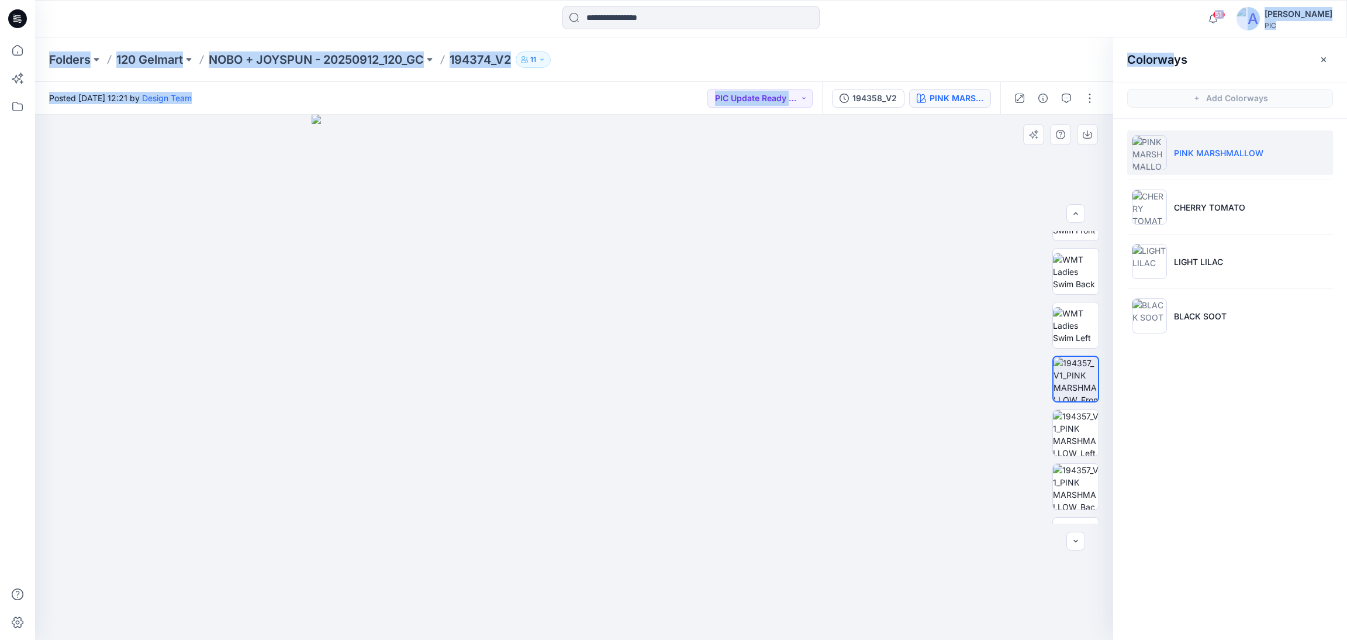
click at [970, 219] on div at bounding box center [574, 377] width 1078 height 525
click at [1089, 136] on icon "button" at bounding box center [1087, 134] width 9 height 9
click at [650, 143] on img at bounding box center [574, 377] width 525 height 525
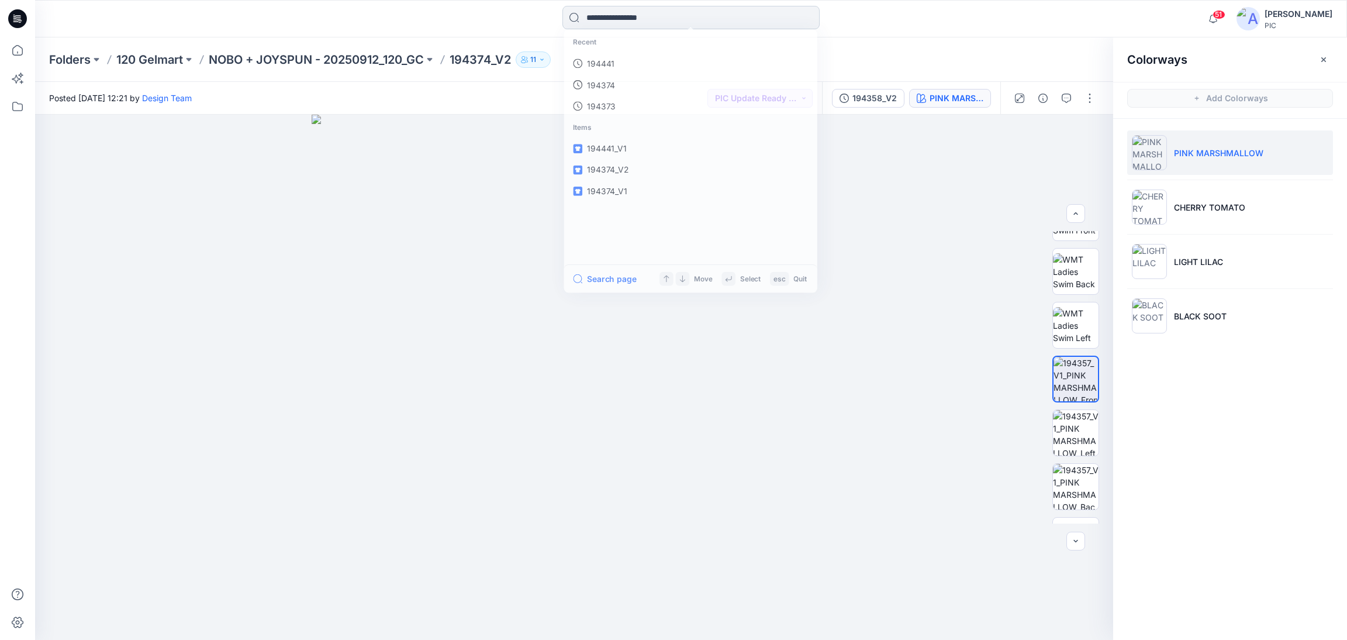
click at [620, 20] on input at bounding box center [690, 17] width 257 height 23
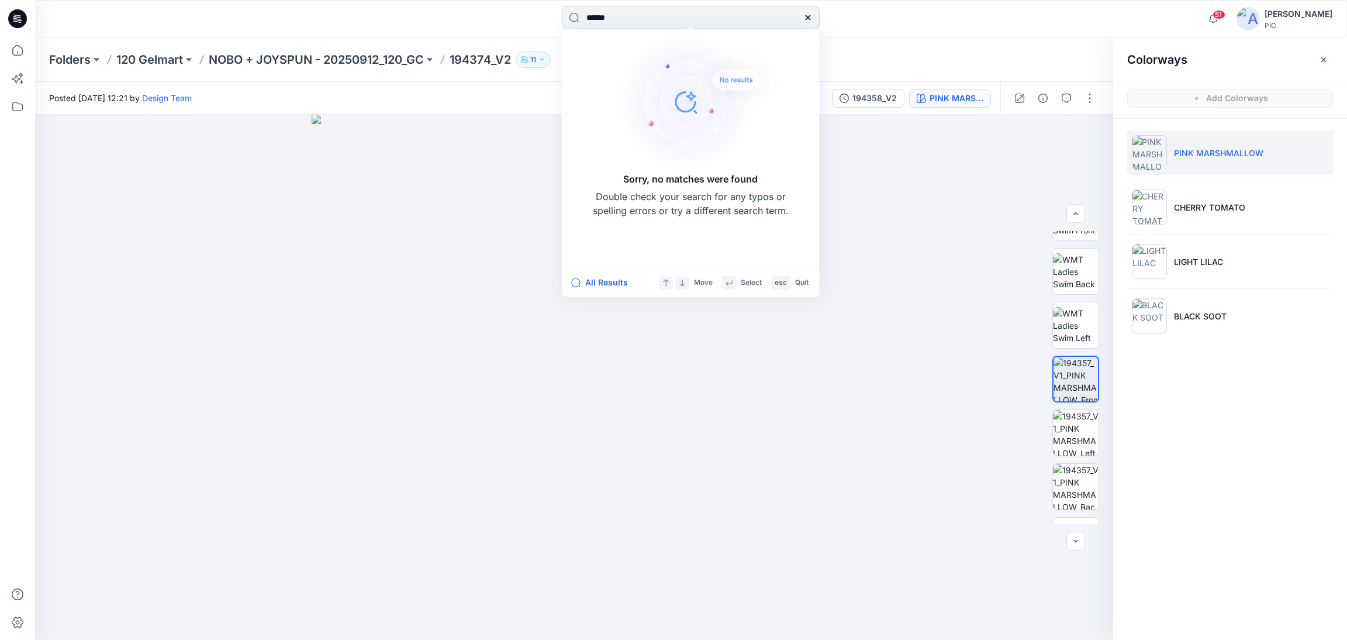
click at [639, 15] on input "******" at bounding box center [690, 17] width 257 height 23
type input "*"
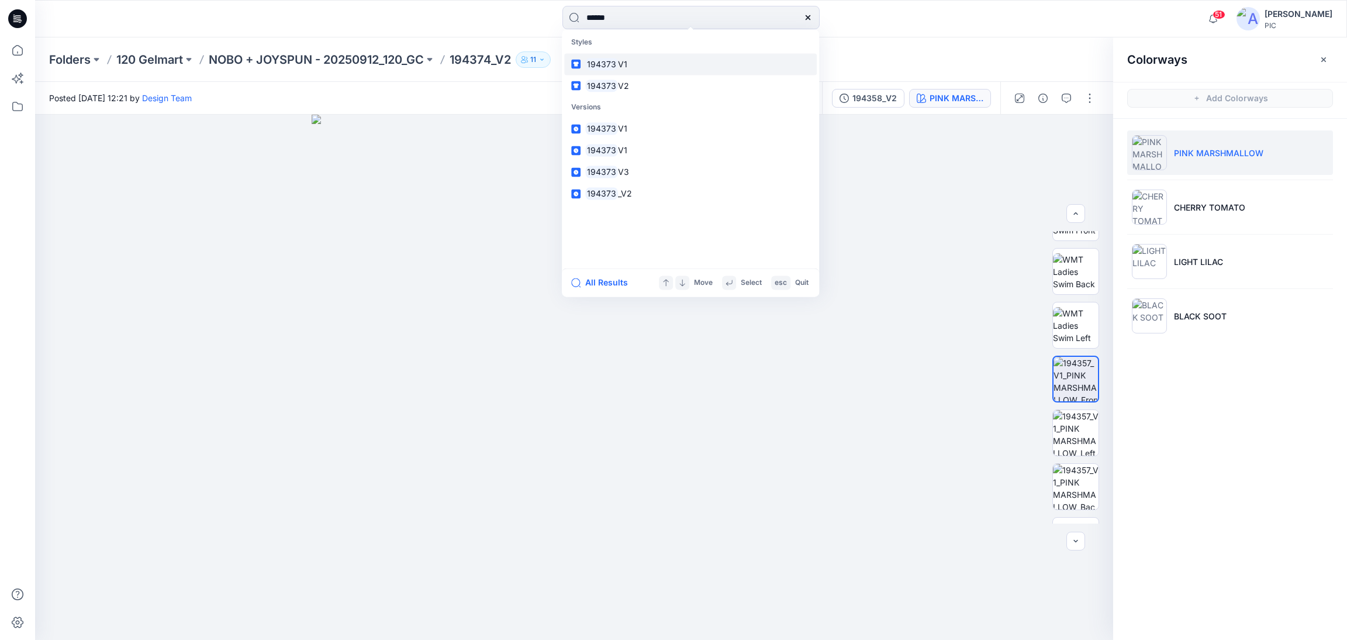
type input "******"
click at [613, 63] on mark "194373" at bounding box center [601, 63] width 33 height 13
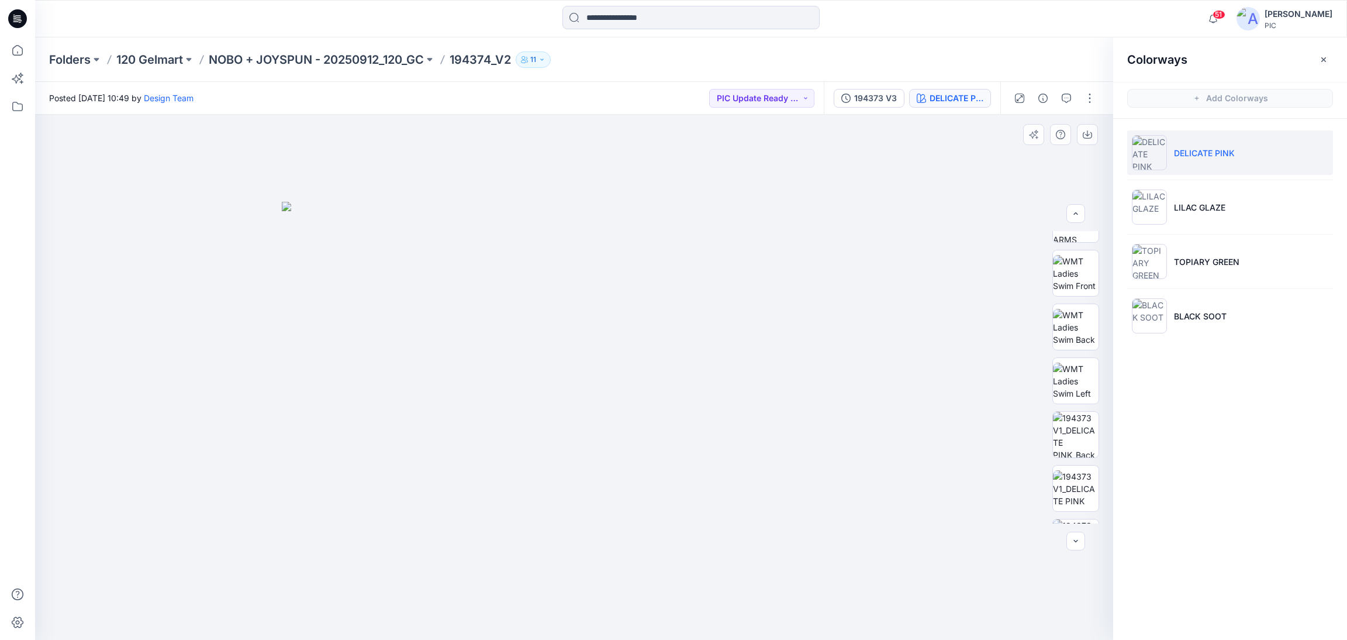
scroll to position [155, 0]
click at [1065, 419] on img at bounding box center [1076, 422] width 46 height 46
click at [1066, 487] on img at bounding box center [1076, 476] width 46 height 37
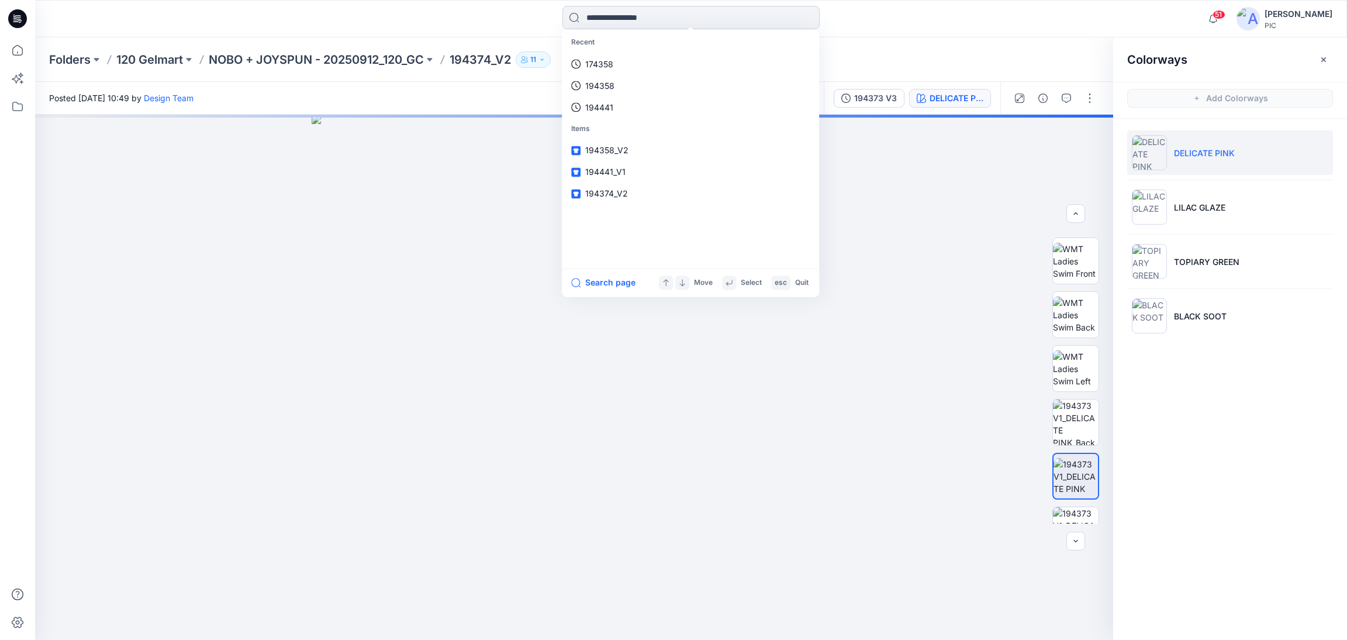
click at [605, 15] on input at bounding box center [690, 17] width 257 height 23
click at [612, 141] on link "194373 V1" at bounding box center [690, 151] width 253 height 22
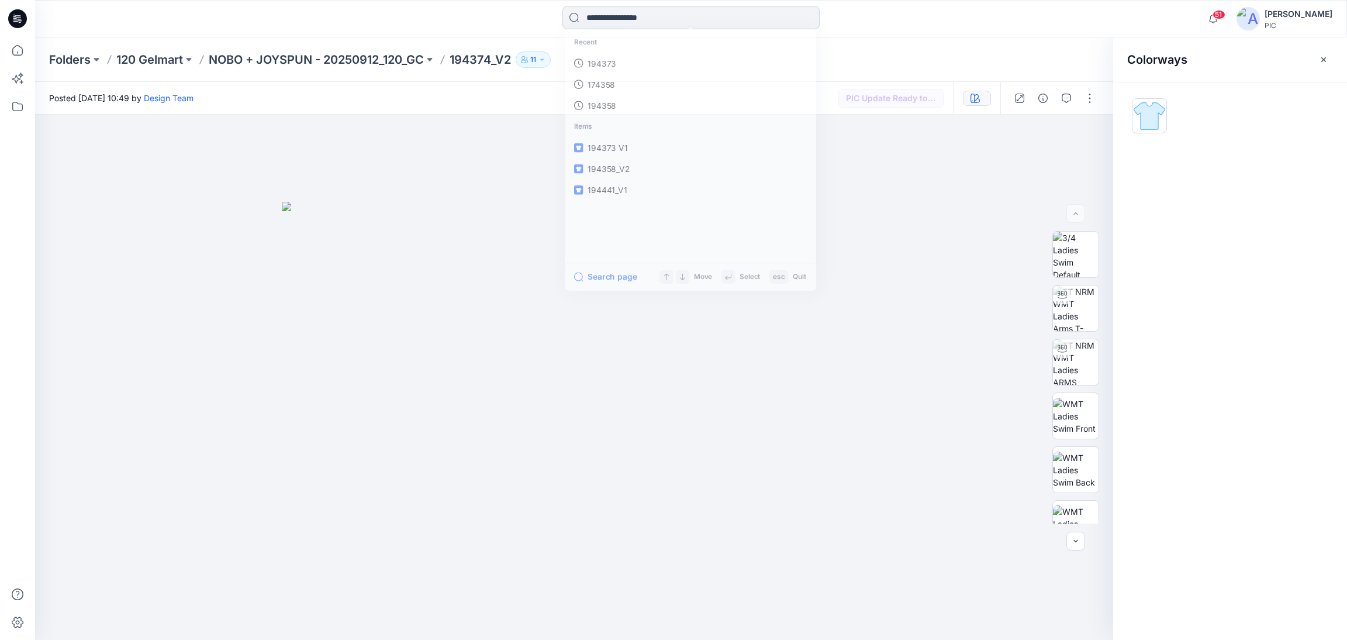
click at [640, 18] on input at bounding box center [690, 17] width 257 height 23
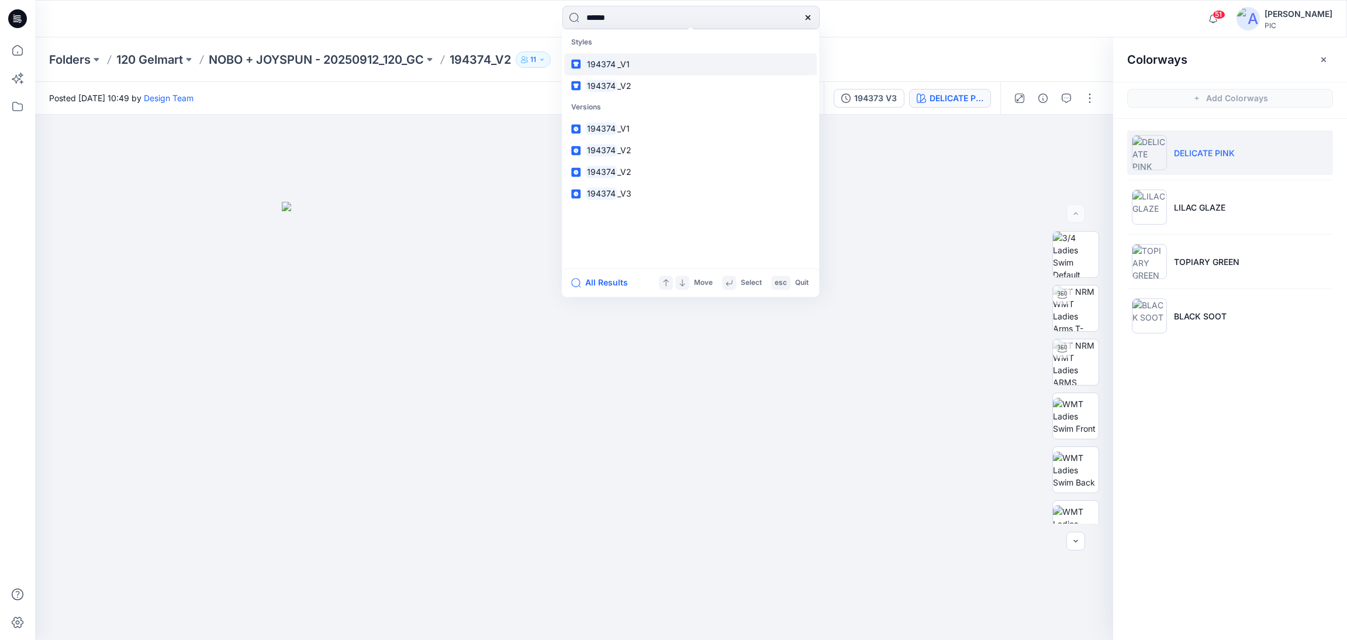
type input "******"
click at [617, 59] on span "_V1" at bounding box center [623, 64] width 12 height 10
click at [592, 19] on input at bounding box center [690, 17] width 257 height 23
type input "*****"
click at [615, 61] on span "1" at bounding box center [615, 64] width 4 height 10
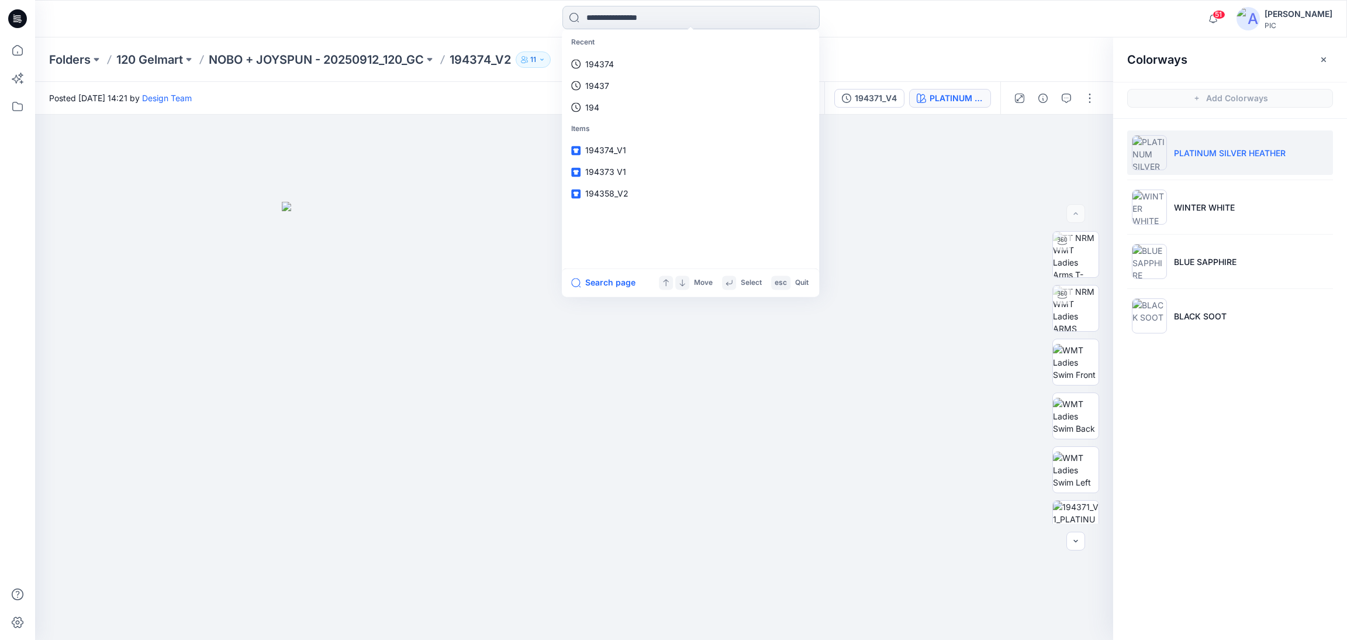
click at [639, 15] on input at bounding box center [690, 17] width 257 height 23
click at [500, 19] on div "Recent 19437 194374 194 Items 194371 194374_V1 194373 V1 Search page Move Selec…" at bounding box center [691, 19] width 656 height 26
click at [618, 25] on input at bounding box center [690, 17] width 257 height 23
type input "******"
click at [618, 60] on span "_V1" at bounding box center [623, 64] width 12 height 10
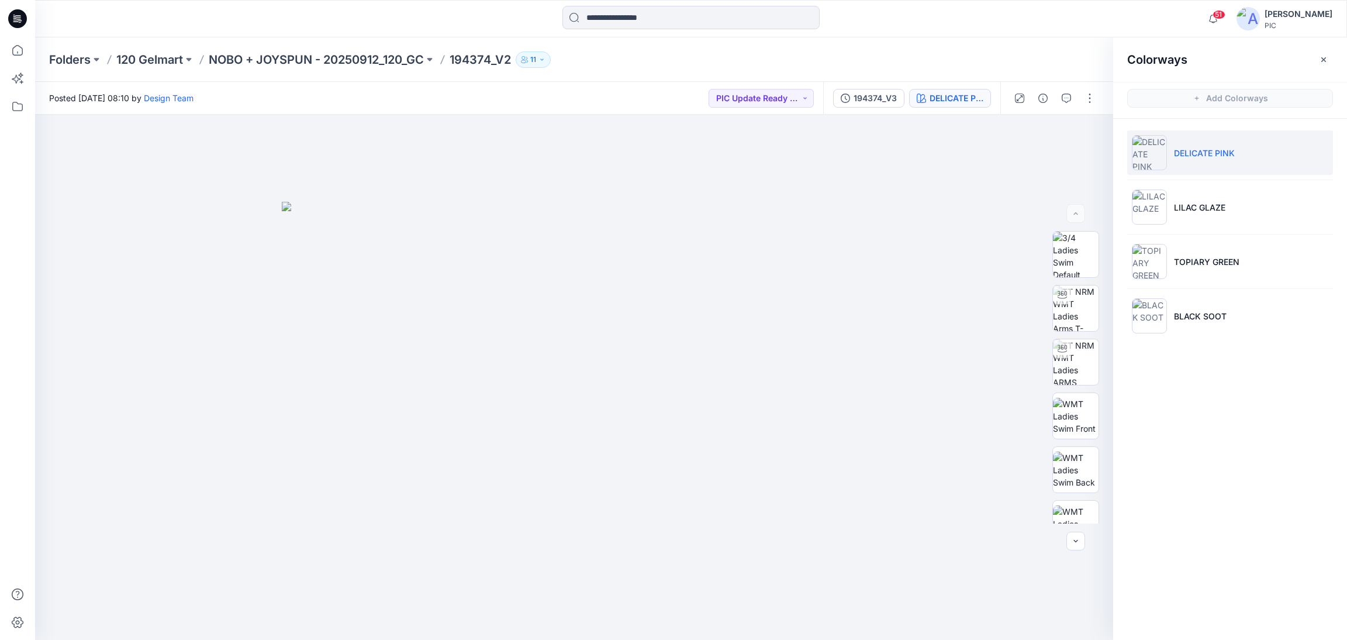
click at [1130, 382] on div "Colorways Add Colorways DELICATE PINK LILAC GLAZE TOPIARY GREEN BLACK SOOT" at bounding box center [1230, 338] width 234 height 602
click at [1076, 464] on img at bounding box center [1076, 469] width 46 height 37
click at [585, 22] on input at bounding box center [690, 17] width 257 height 23
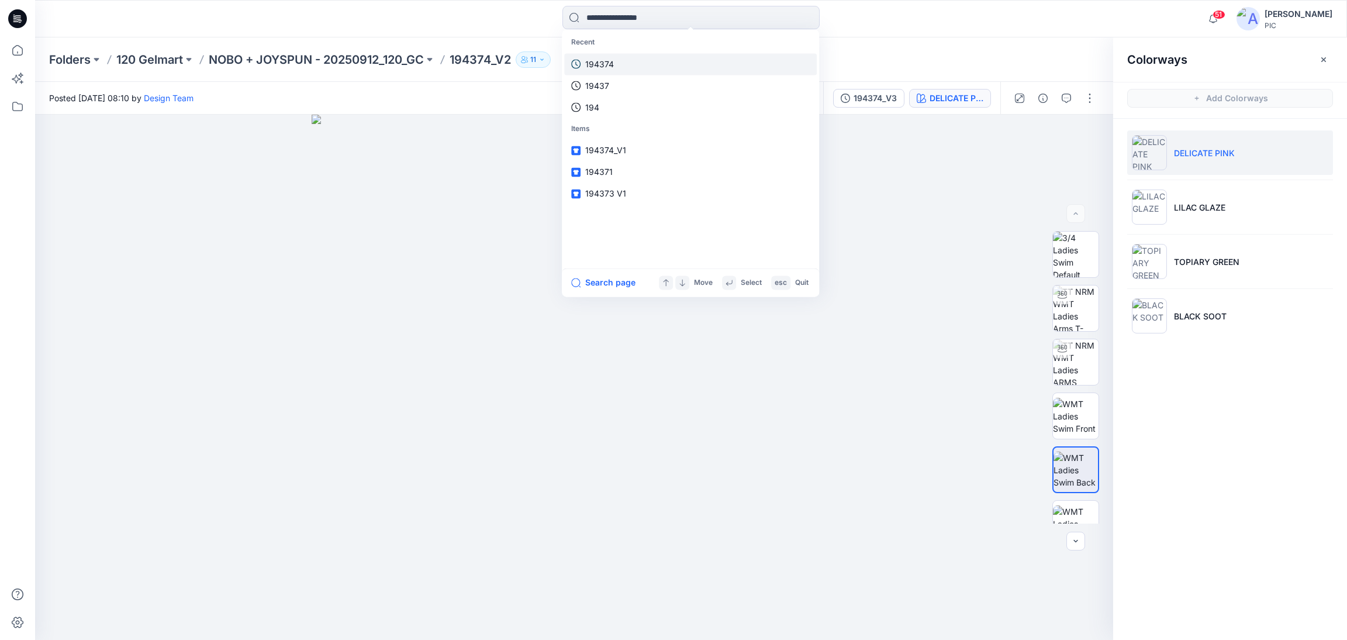
click at [589, 64] on p "194374" at bounding box center [599, 64] width 29 height 12
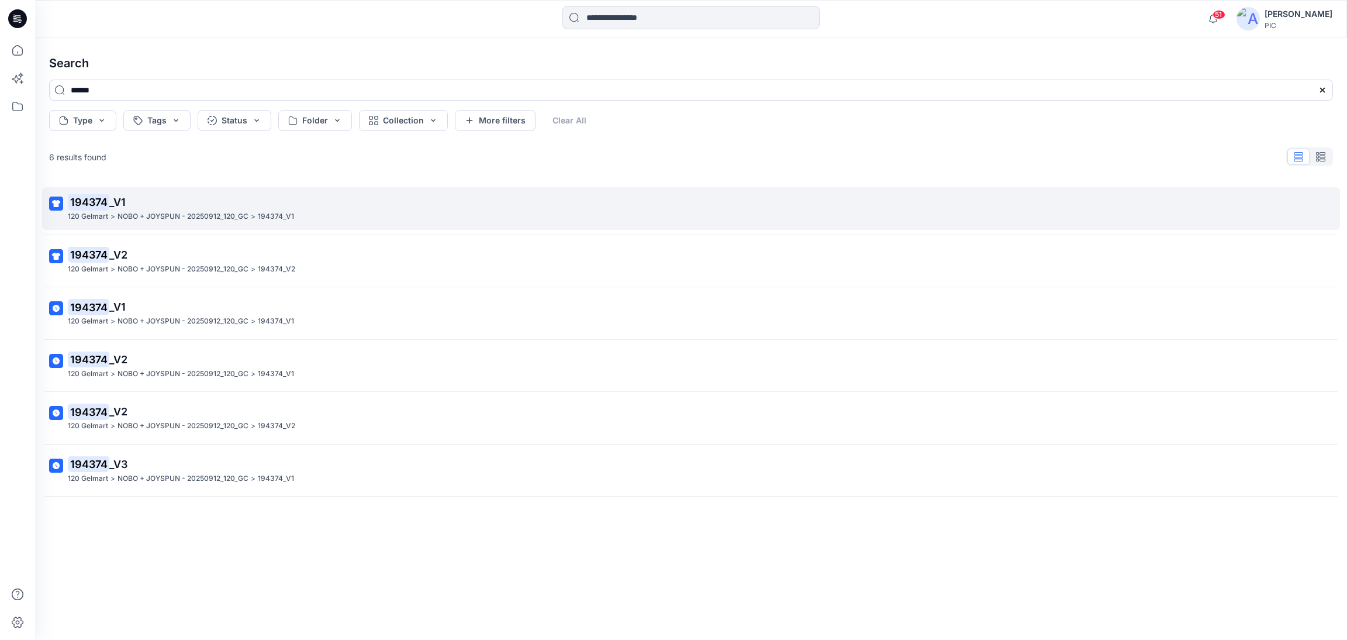
click at [142, 215] on p "NOBO + JOYSPUN - 20250912_120_GC" at bounding box center [183, 216] width 131 height 12
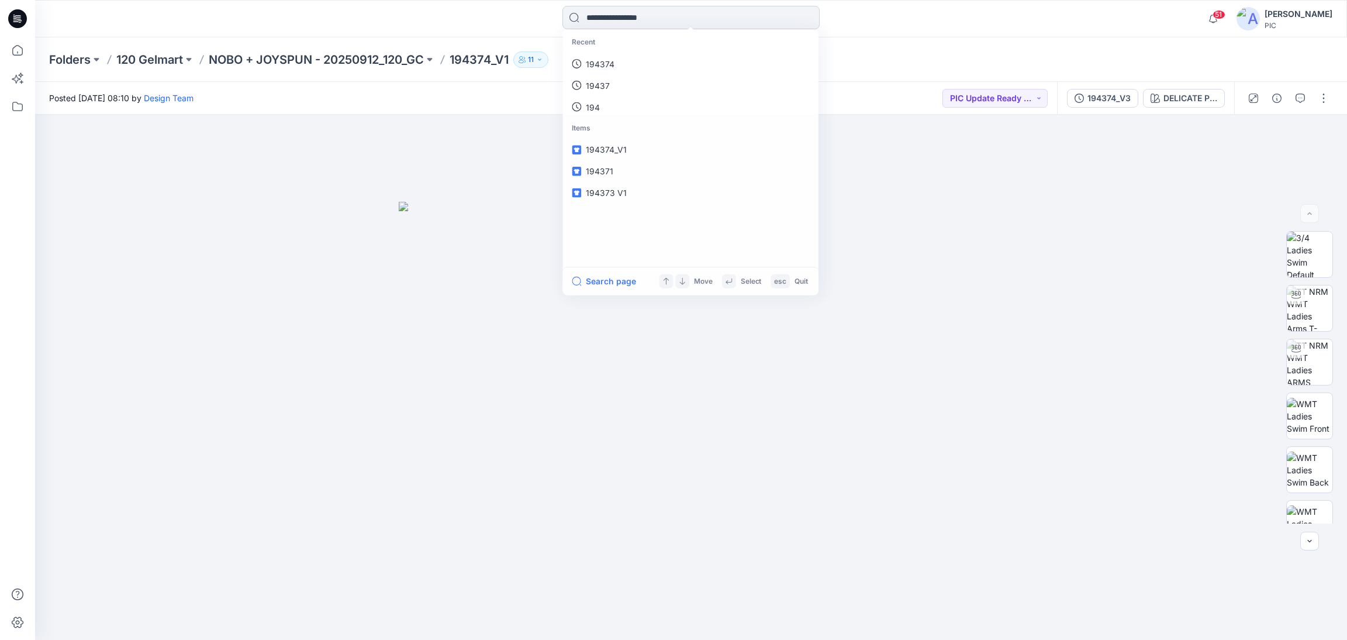
click at [602, 22] on input at bounding box center [690, 17] width 257 height 23
click at [602, 61] on p "194374" at bounding box center [599, 64] width 29 height 12
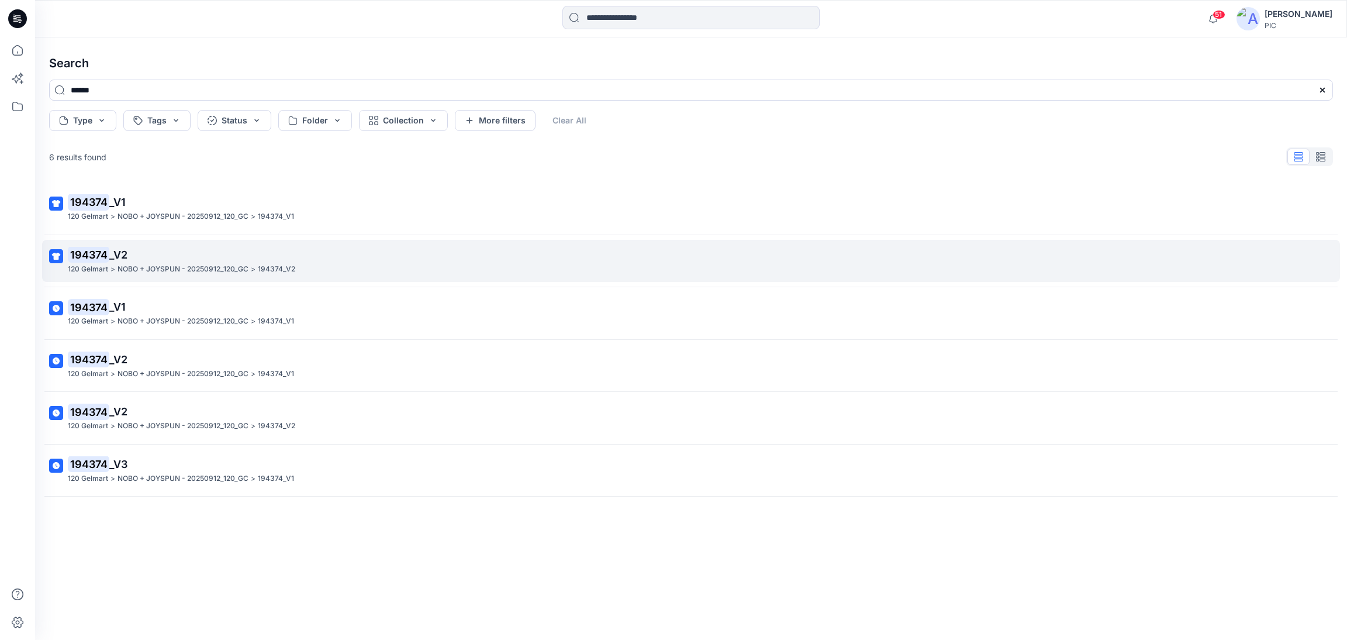
click at [125, 256] on span "_V2" at bounding box center [118, 254] width 18 height 12
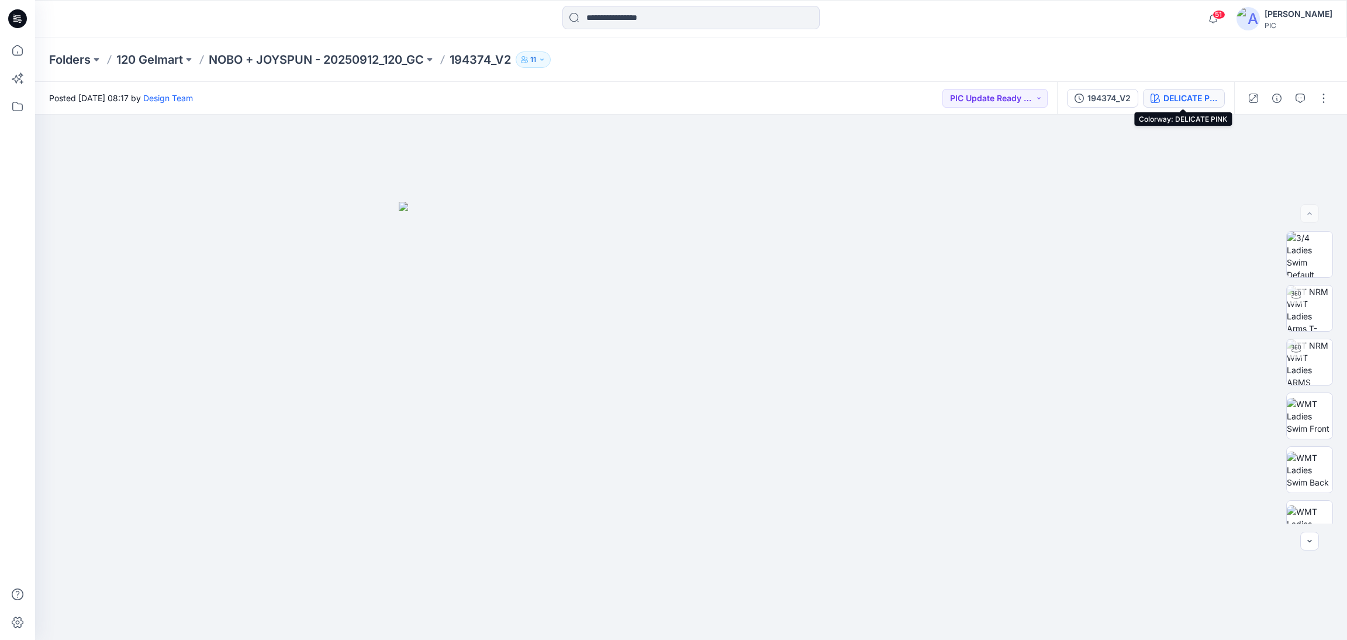
click at [1202, 101] on div "DELICATE PINK" at bounding box center [1191, 98] width 54 height 13
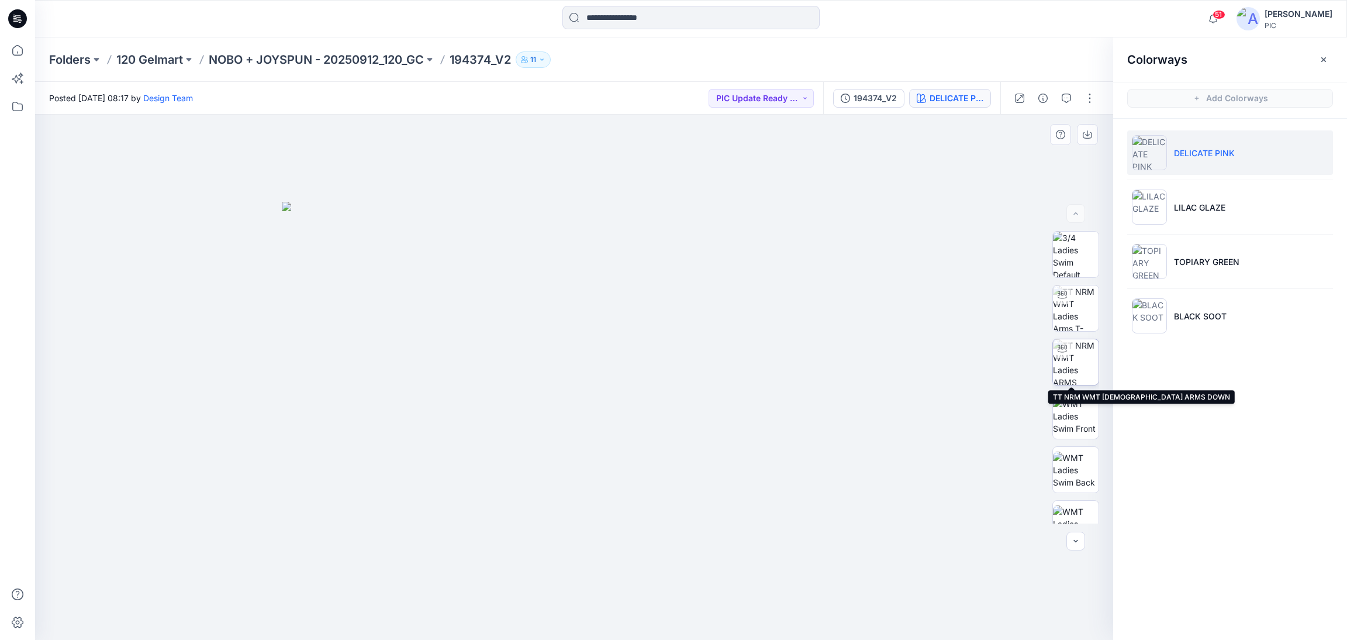
click at [1071, 370] on img at bounding box center [1076, 362] width 46 height 46
drag, startPoint x: 583, startPoint y: 537, endPoint x: 779, endPoint y: 522, distance: 197.0
click at [779, 522] on div at bounding box center [574, 377] width 1078 height 525
click at [612, 13] on input at bounding box center [690, 17] width 257 height 23
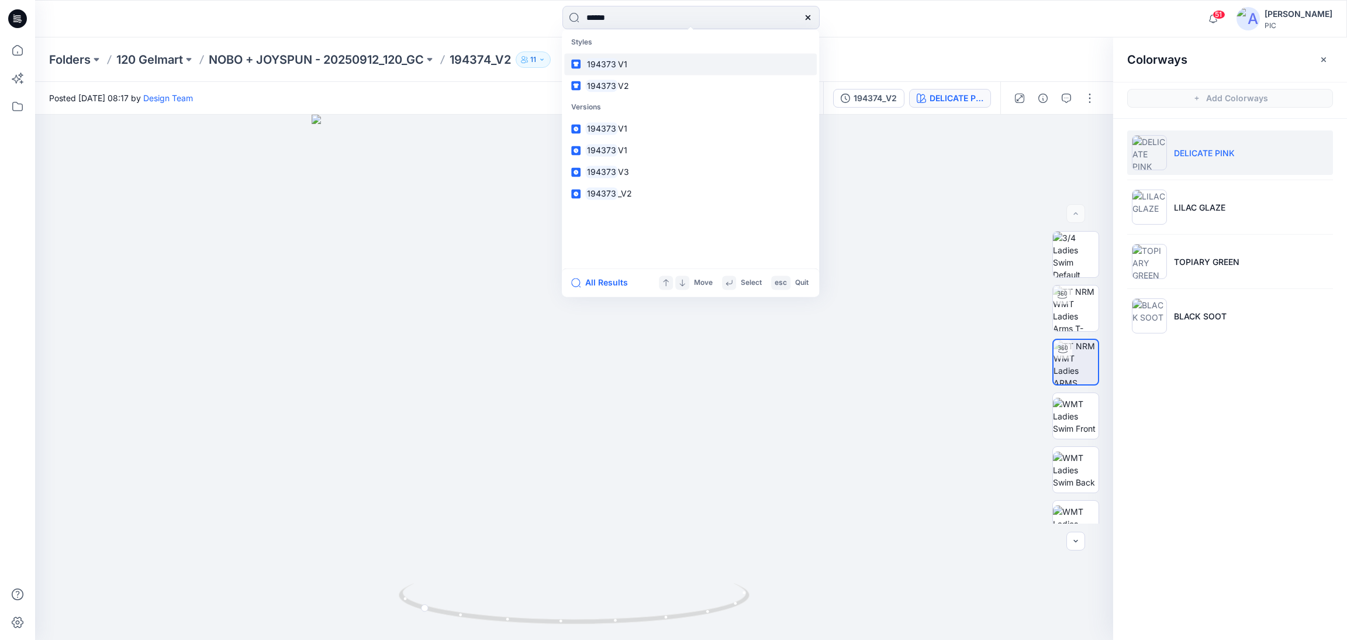
type input "******"
click at [607, 61] on mark "194373" at bounding box center [601, 63] width 33 height 13
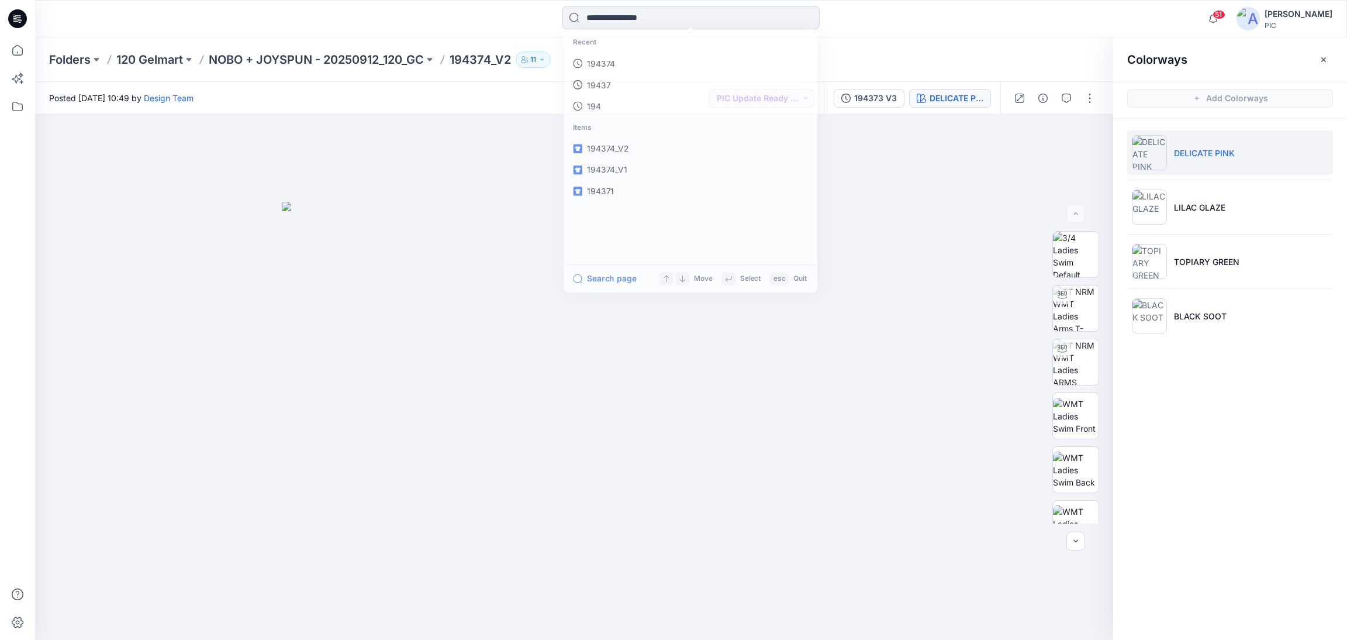
click at [626, 14] on input at bounding box center [690, 17] width 257 height 23
click at [589, 68] on p "194373" at bounding box center [599, 64] width 29 height 12
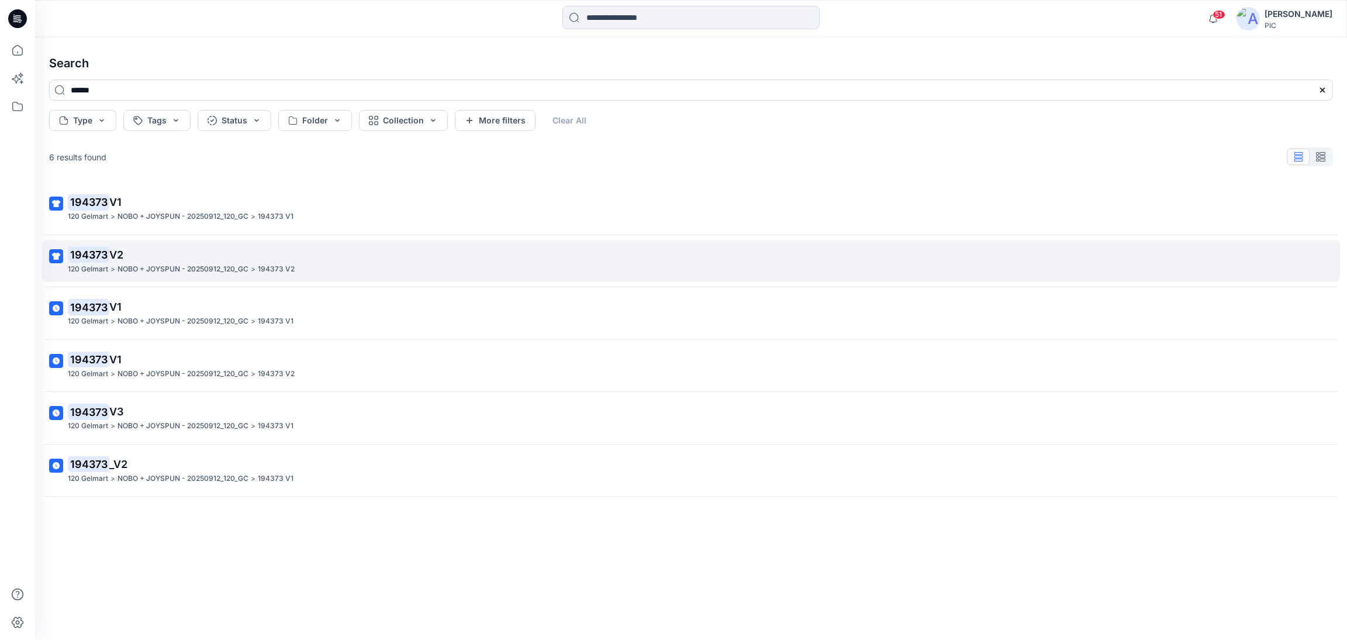
click at [130, 253] on p "194373 V2" at bounding box center [690, 255] width 1244 height 16
